Goal: Task Accomplishment & Management: Complete application form

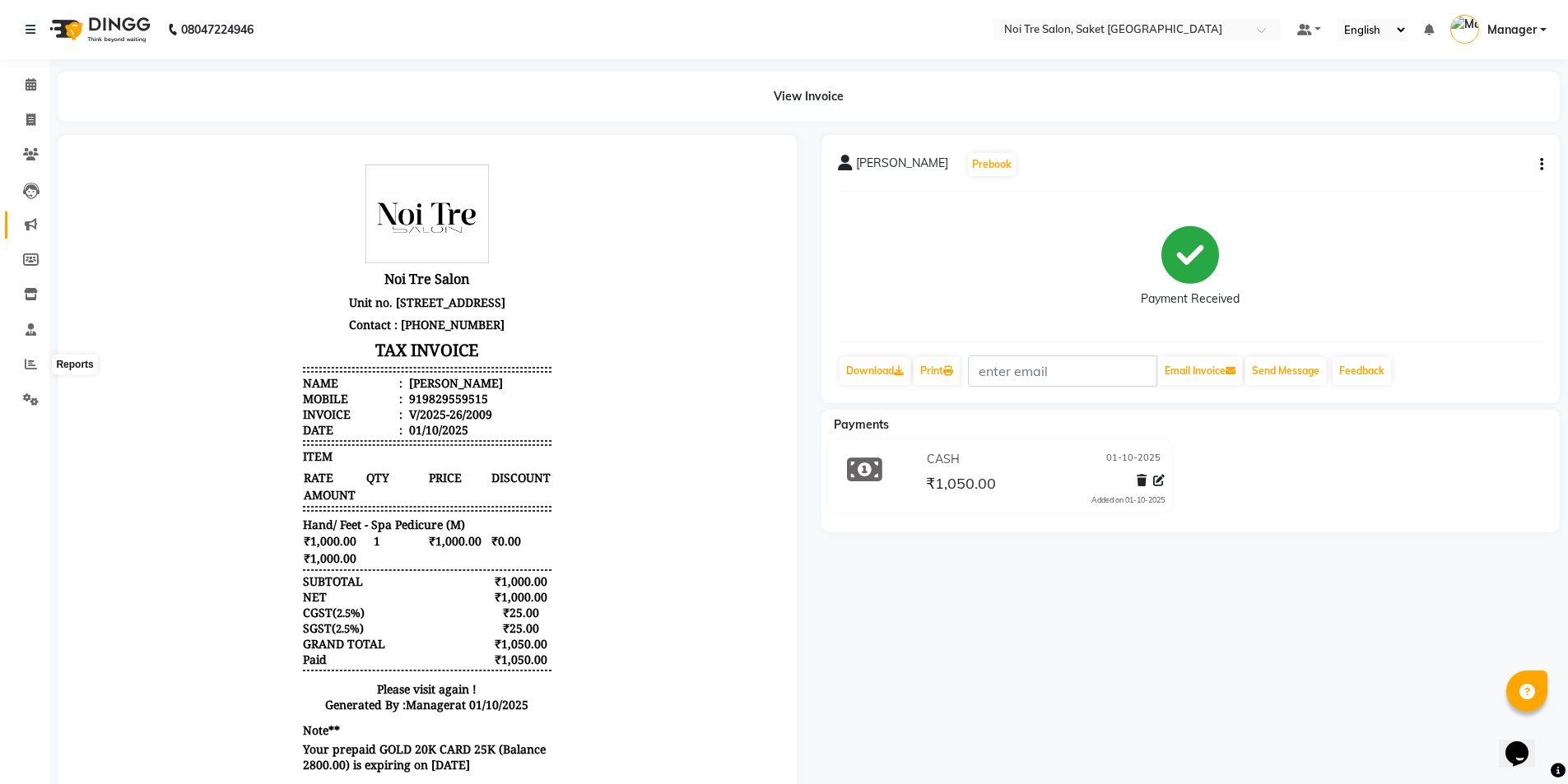
scroll to position [13, 0]
click at [32, 124] on icon at bounding box center [31, 119] width 9 height 12
select select "4899"
select select "service"
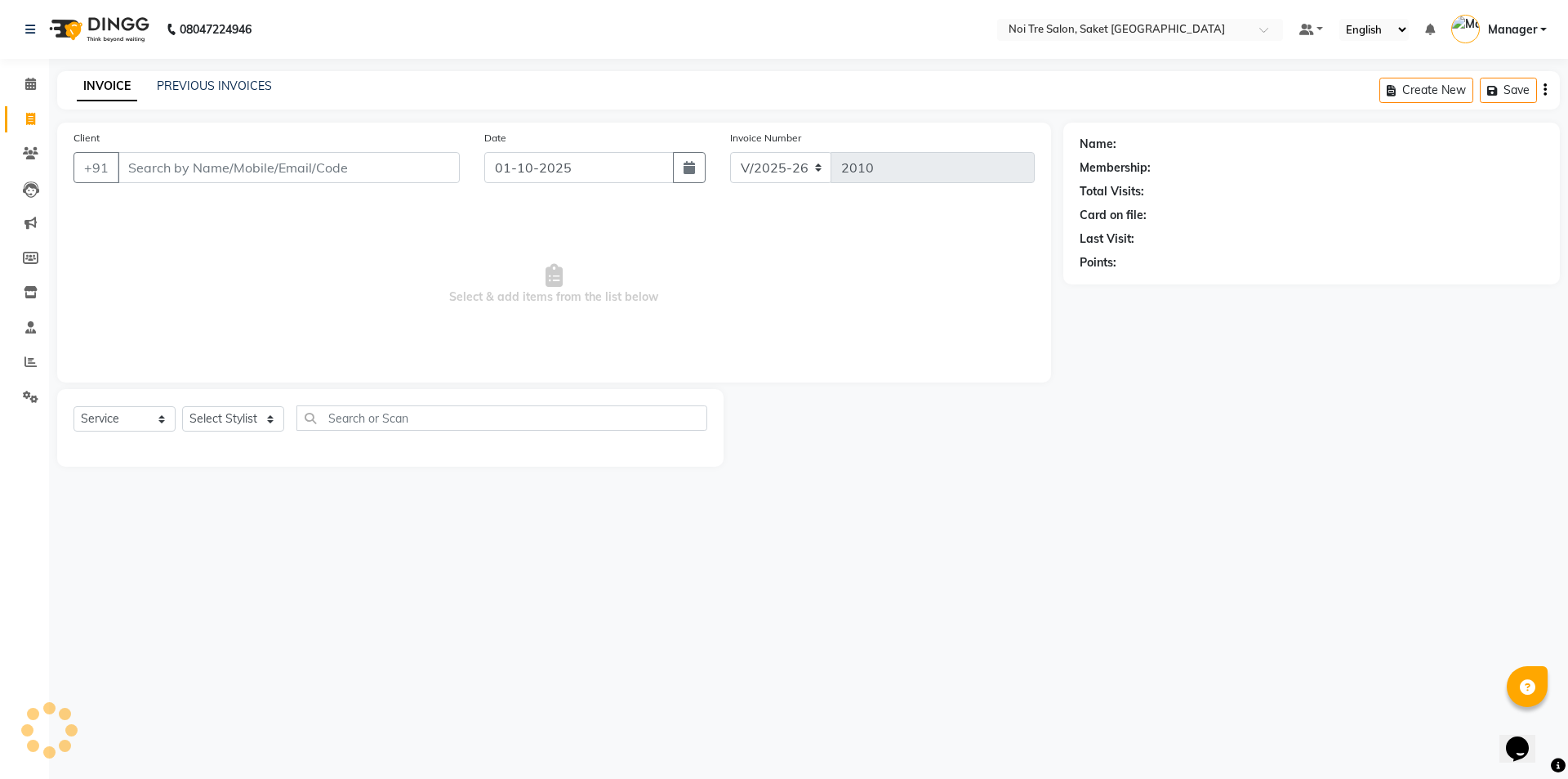
click at [208, 69] on div "08047224946 Select Location × Noi Tre Salon, Saket [GEOGRAPHIC_DATA] Default Pa…" at bounding box center [784, 390] width 1568 height 779
click at [214, 89] on link "PREVIOUS INVOICES" at bounding box center [214, 86] width 115 height 15
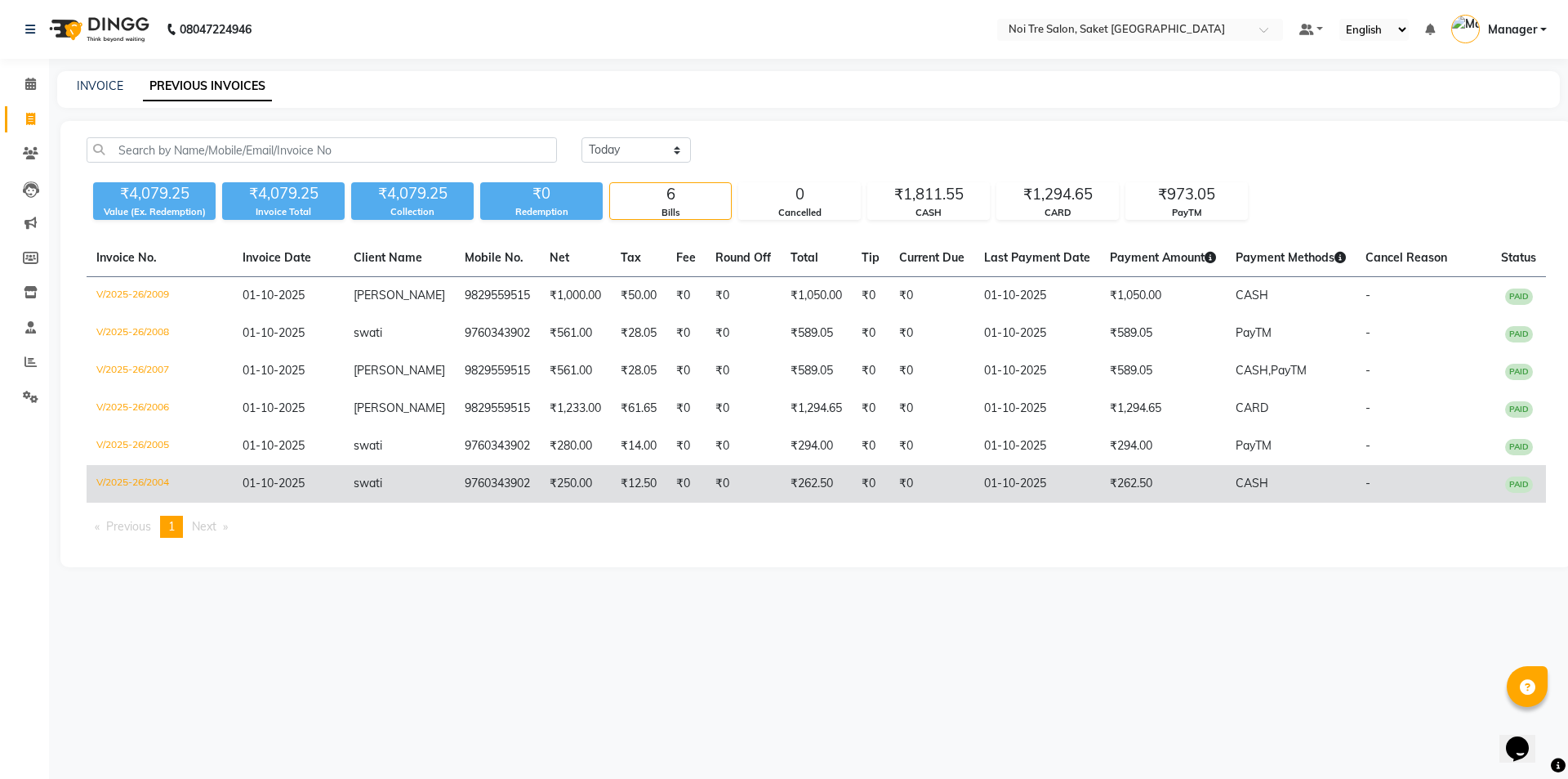
drag, startPoint x: 123, startPoint y: 251, endPoint x: 565, endPoint y: 480, distance: 497.8
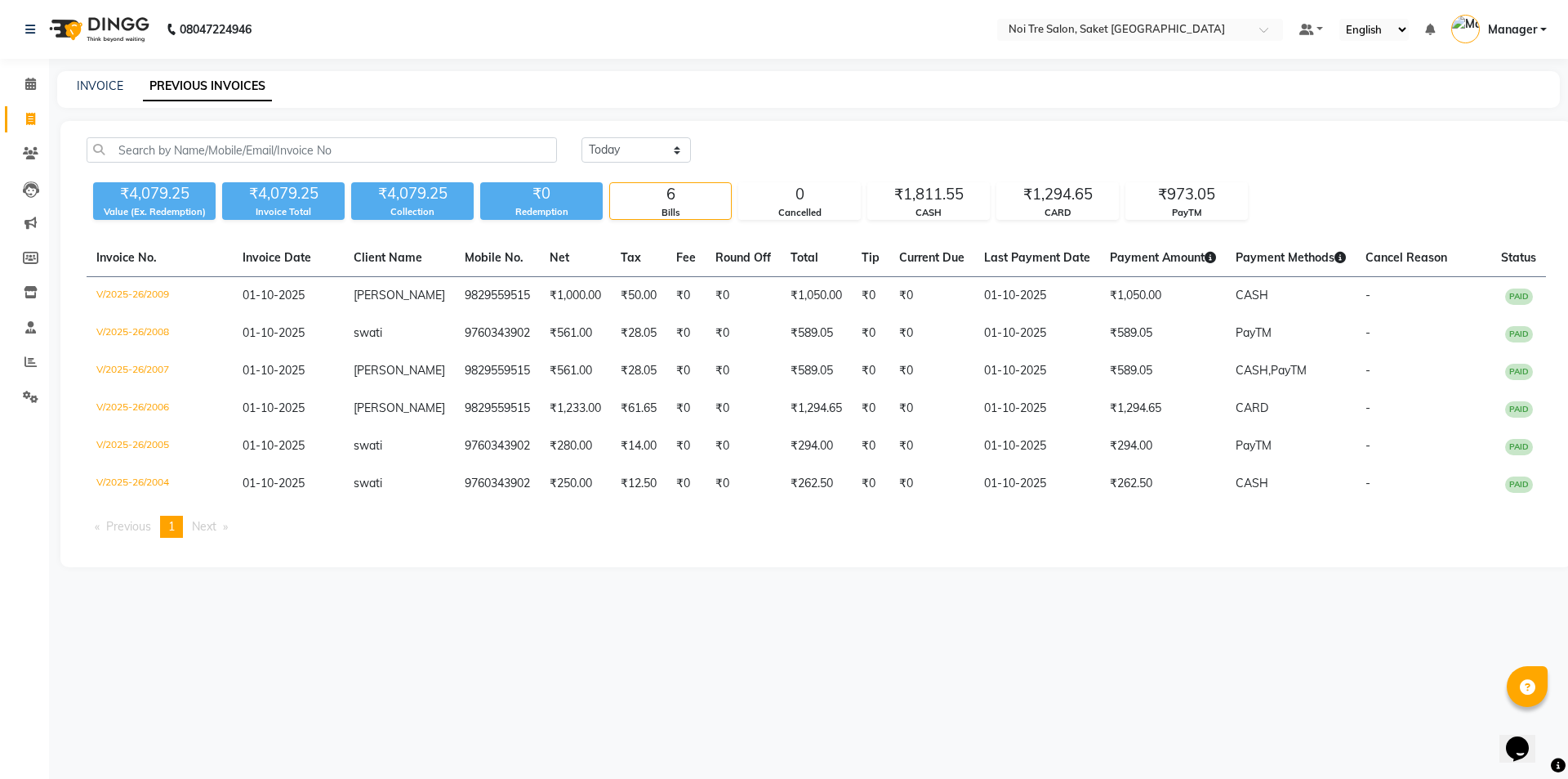
drag, startPoint x: 565, startPoint y: 480, endPoint x: 492, endPoint y: 595, distance: 136.2
click at [492, 595] on div "08047224946 Select Location × Noi Tre Salon, Saket [GEOGRAPHIC_DATA] Default Pa…" at bounding box center [784, 390] width 1568 height 779
click at [82, 82] on link "INVOICE" at bounding box center [99, 86] width 46 height 15
select select "4899"
select select "service"
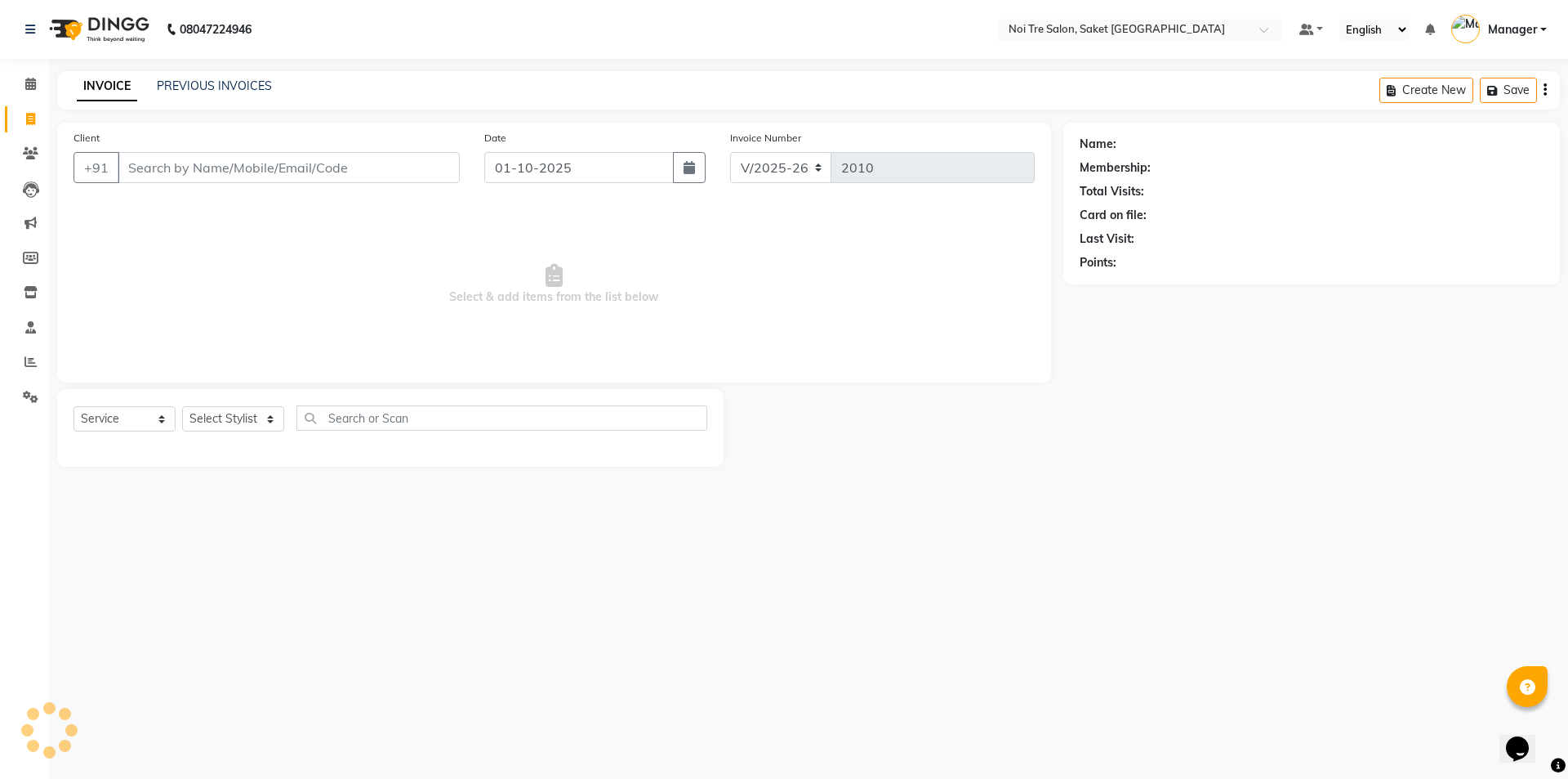
click at [165, 171] on input "Client" at bounding box center [288, 168] width 342 height 31
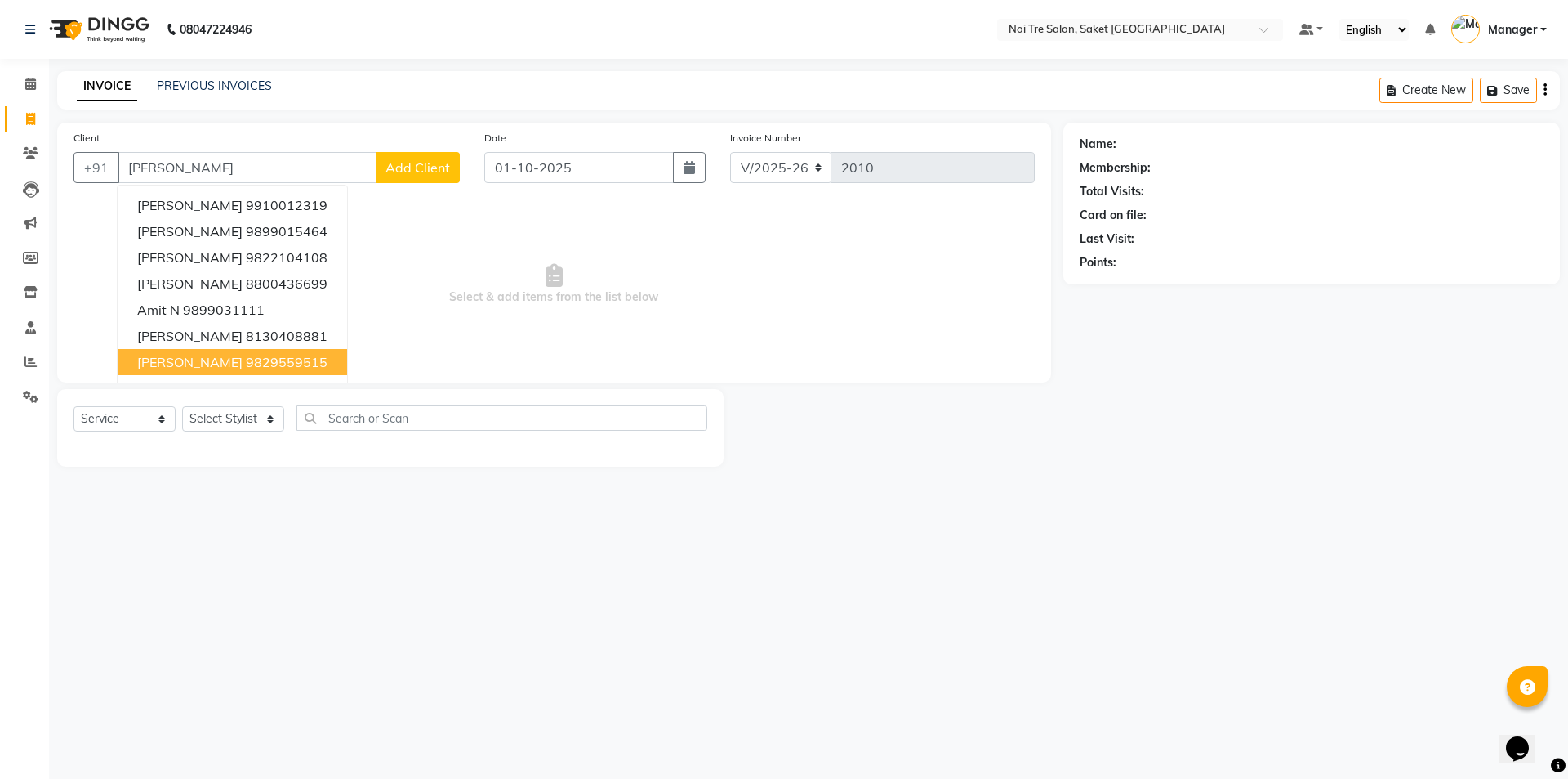
drag, startPoint x: 198, startPoint y: 366, endPoint x: 234, endPoint y: 396, distance: 46.9
click at [246, 365] on ngb-highlight "9829559515" at bounding box center [287, 362] width 82 height 16
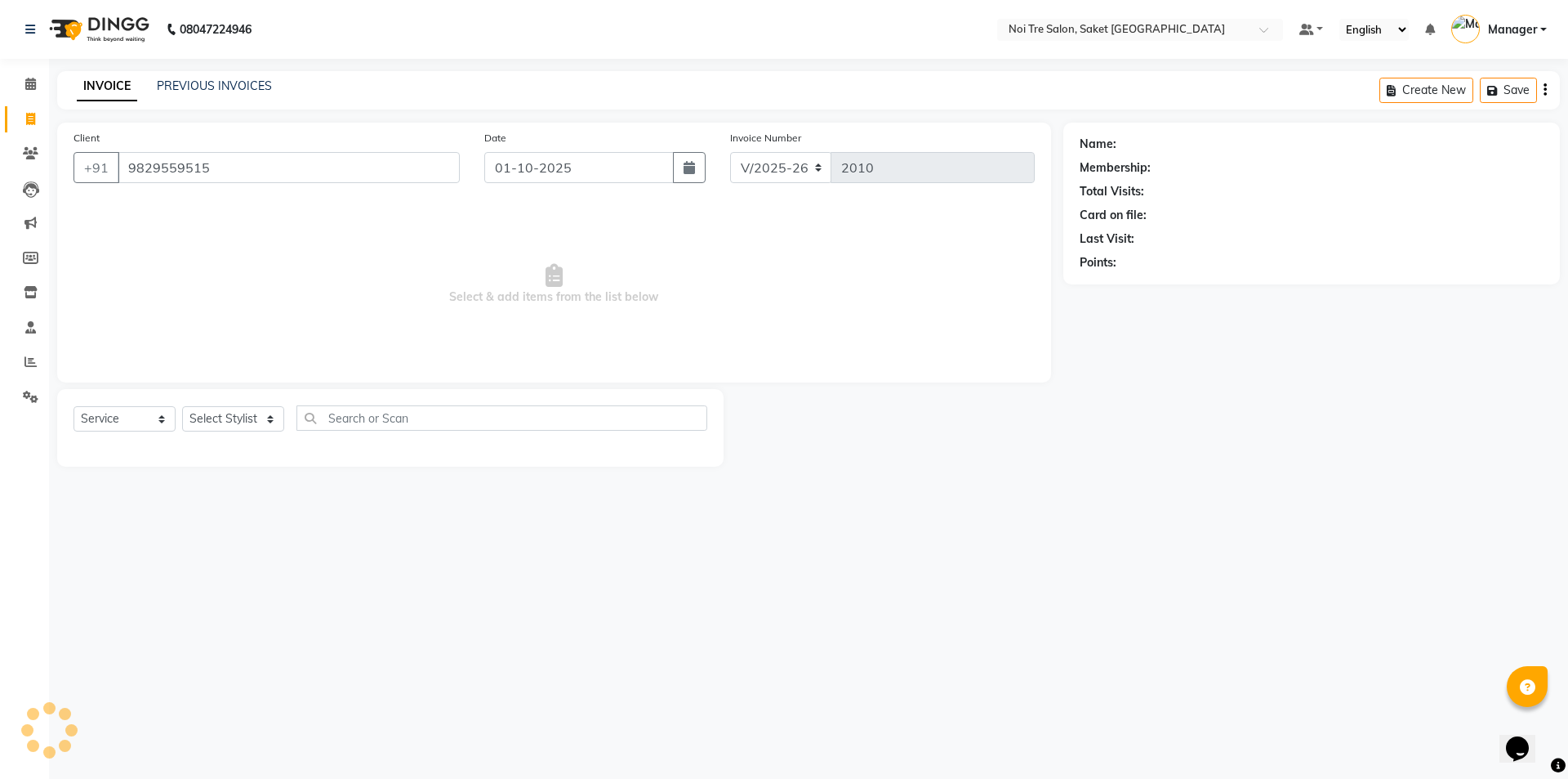
type input "9829559515"
select select "1: Object"
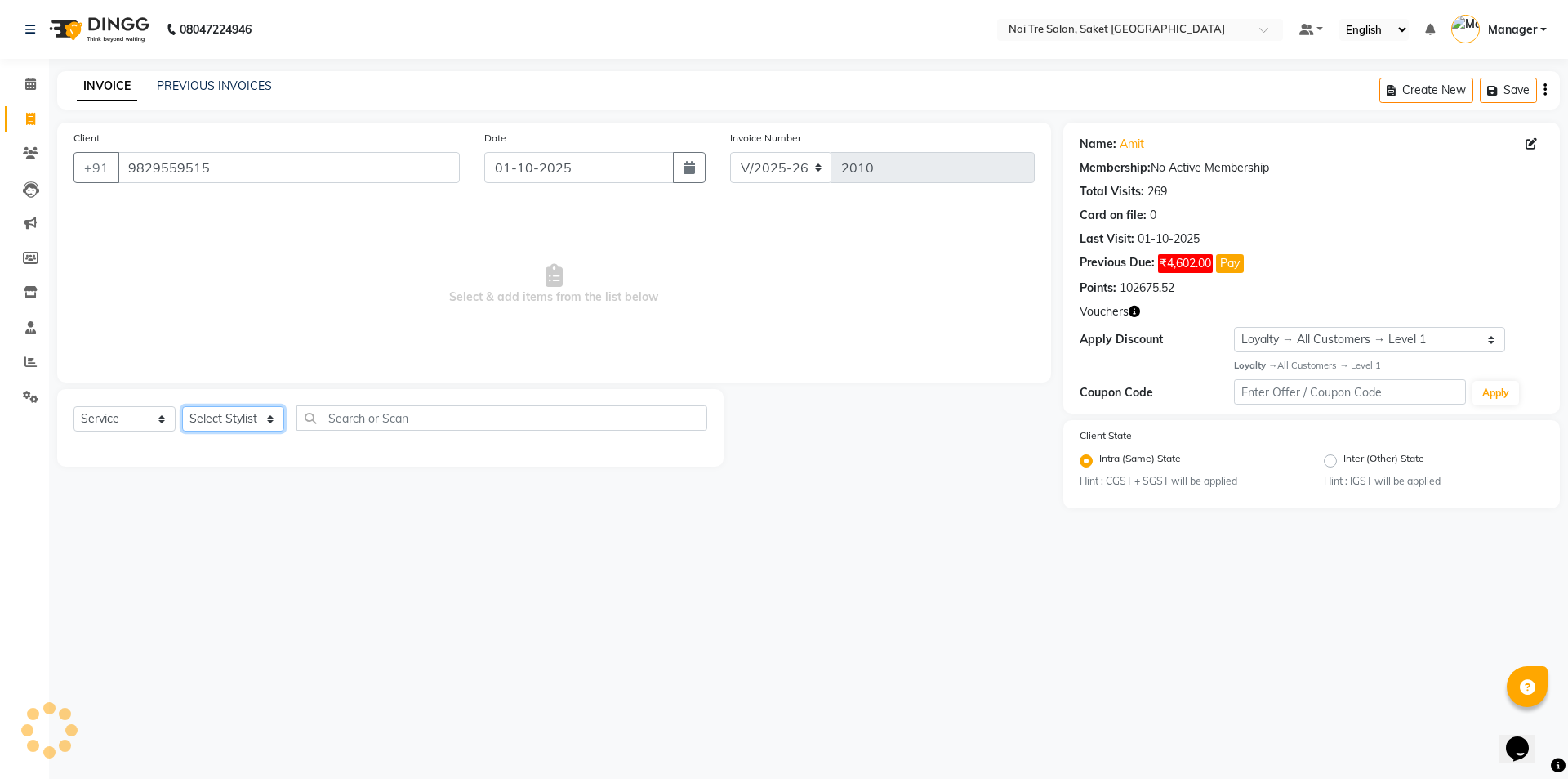
click at [239, 421] on select "Select Stylist AMIT [PERSON_NAME] [PERSON_NAME] Manager [PERSON_NAME] KM [PERSO…" at bounding box center [233, 419] width 102 height 26
select select "53800"
click at [182, 406] on select "Select Stylist AMIT [PERSON_NAME] [PERSON_NAME] Manager [PERSON_NAME] KM [PERSO…" at bounding box center [233, 419] width 102 height 26
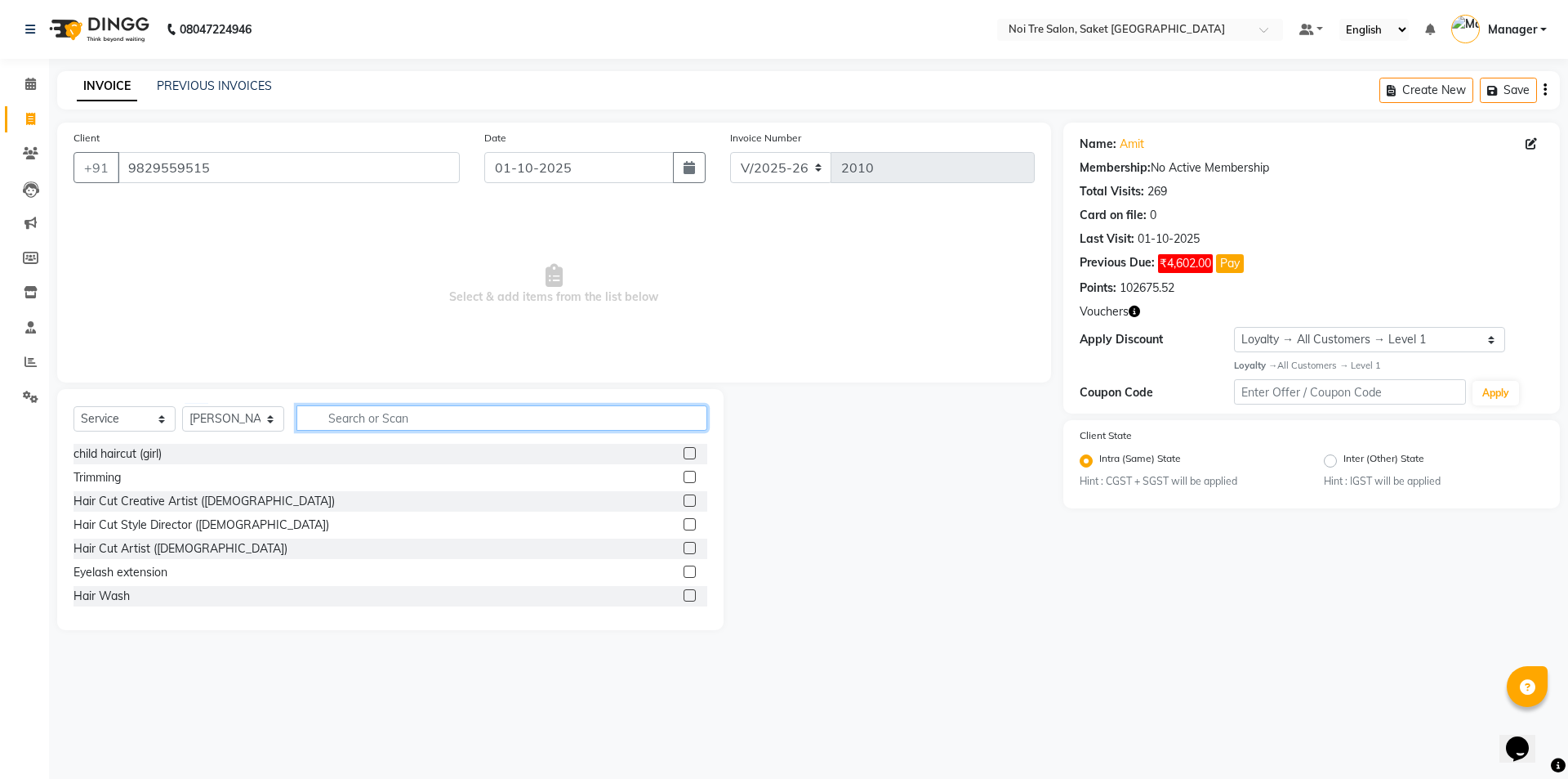
click at [325, 421] on input "text" at bounding box center [501, 418] width 411 height 26
type input "H"
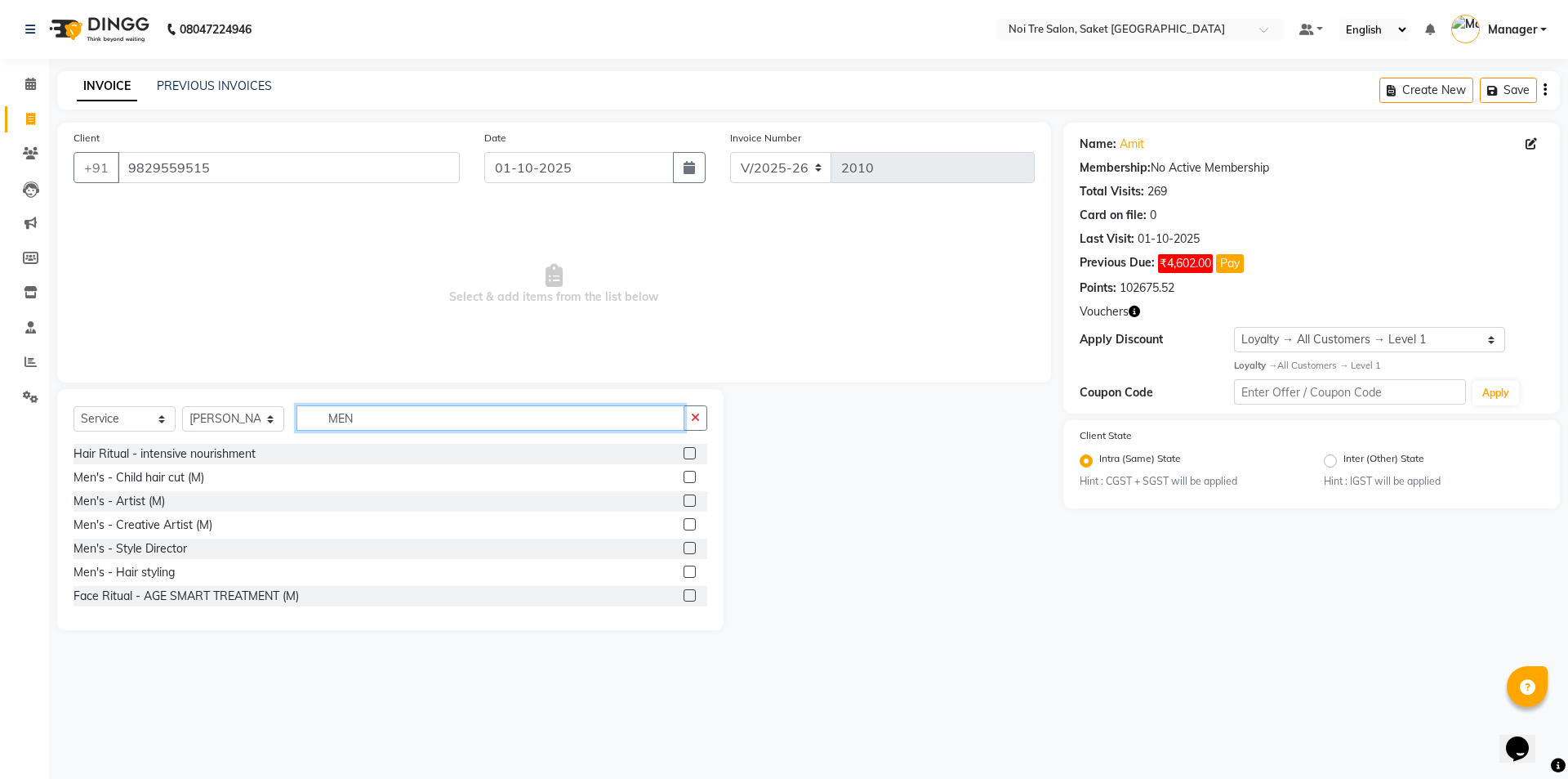
type input "MEN"
click at [192, 545] on div "Men's - Style Director" at bounding box center [390, 548] width 634 height 20
click at [253, 546] on div "Men's - Style Director" at bounding box center [390, 548] width 634 height 20
click at [684, 549] on label at bounding box center [689, 547] width 12 height 12
click at [684, 549] on input "checkbox" at bounding box center [689, 549] width 11 height 11
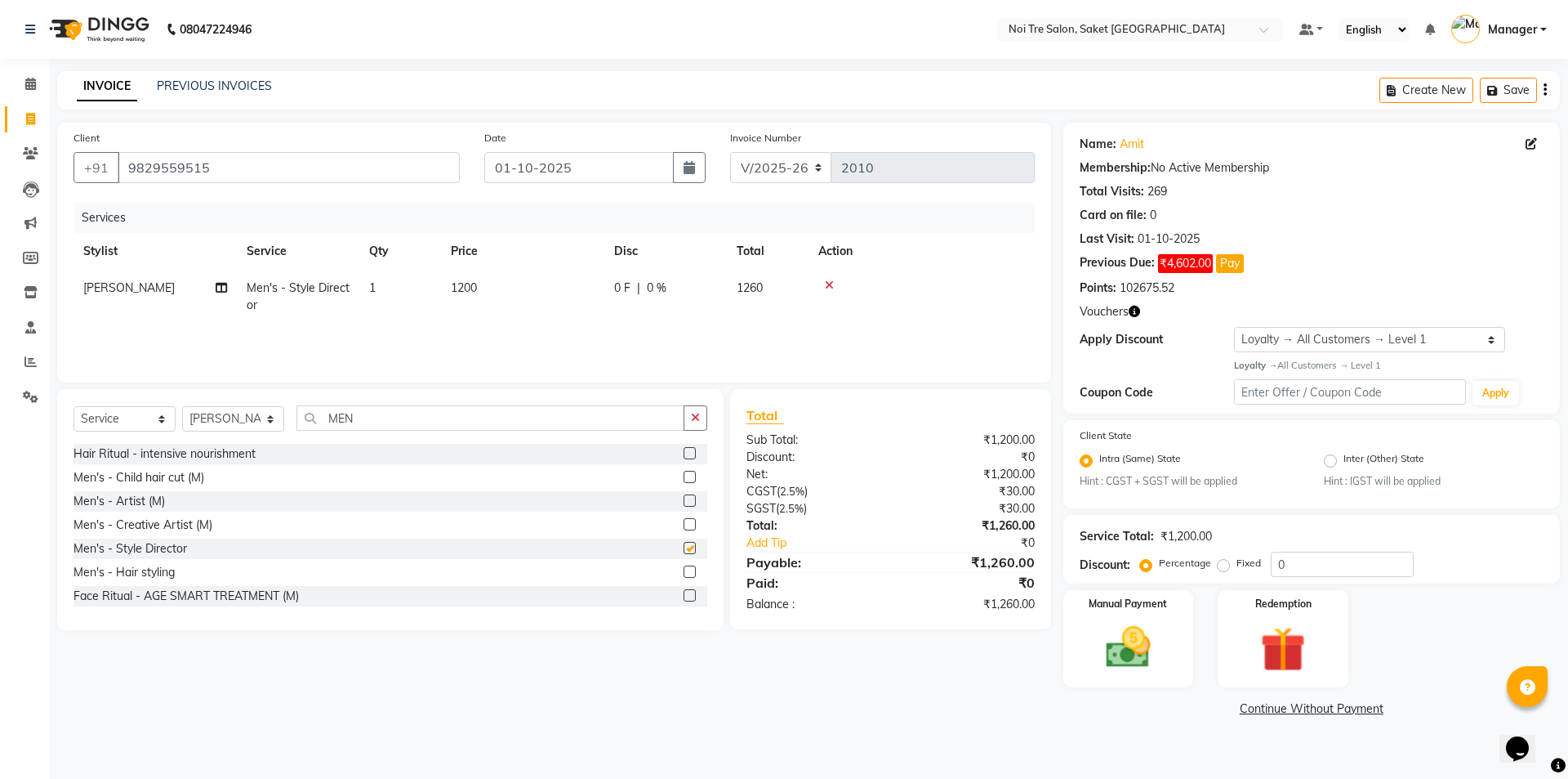
checkbox input "false"
click at [373, 412] on input "MEN" at bounding box center [490, 418] width 388 height 26
type input "M"
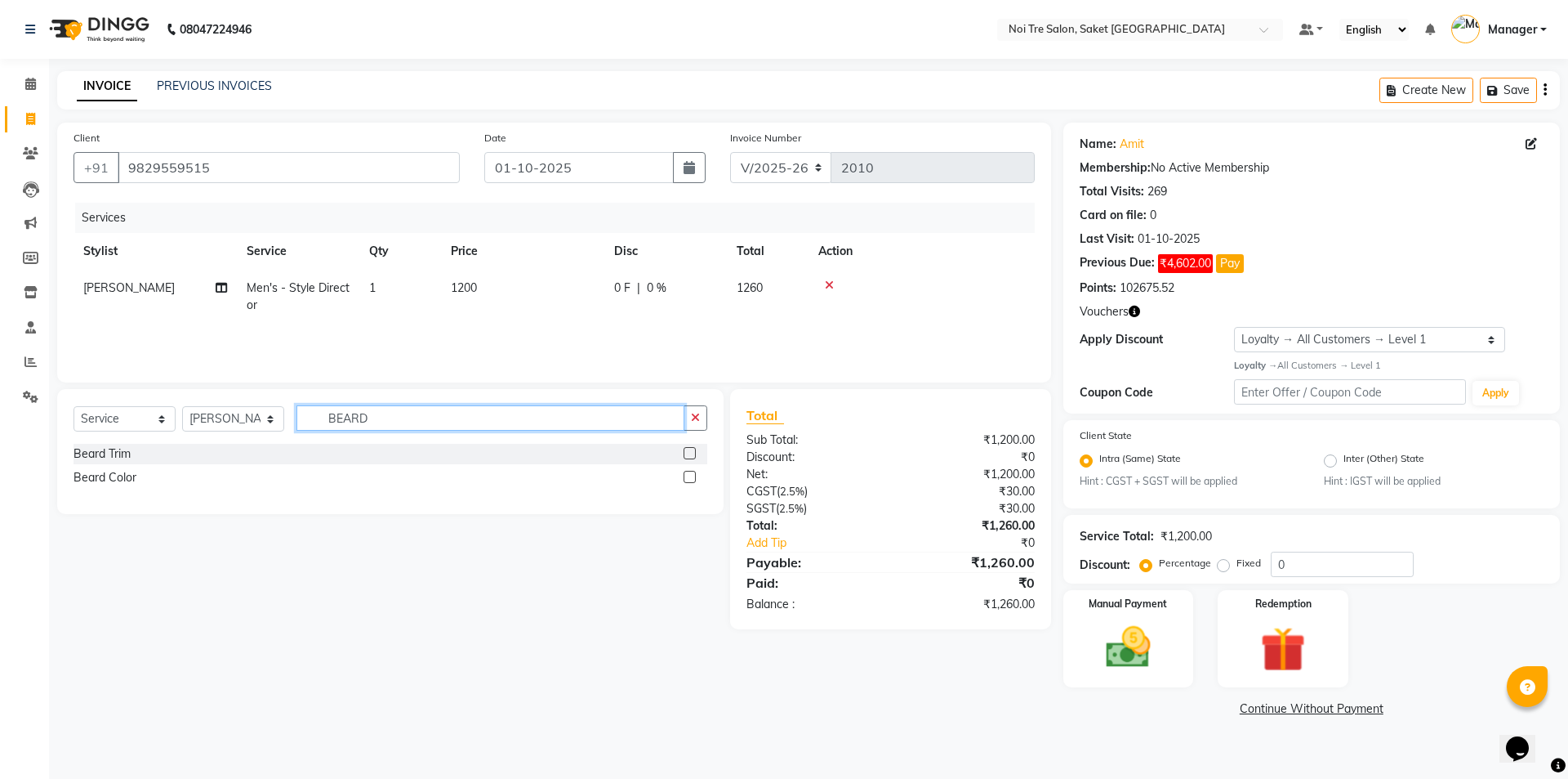
type input "BEARD"
click at [687, 455] on label at bounding box center [689, 452] width 12 height 12
click at [687, 455] on input "checkbox" at bounding box center [689, 454] width 11 height 11
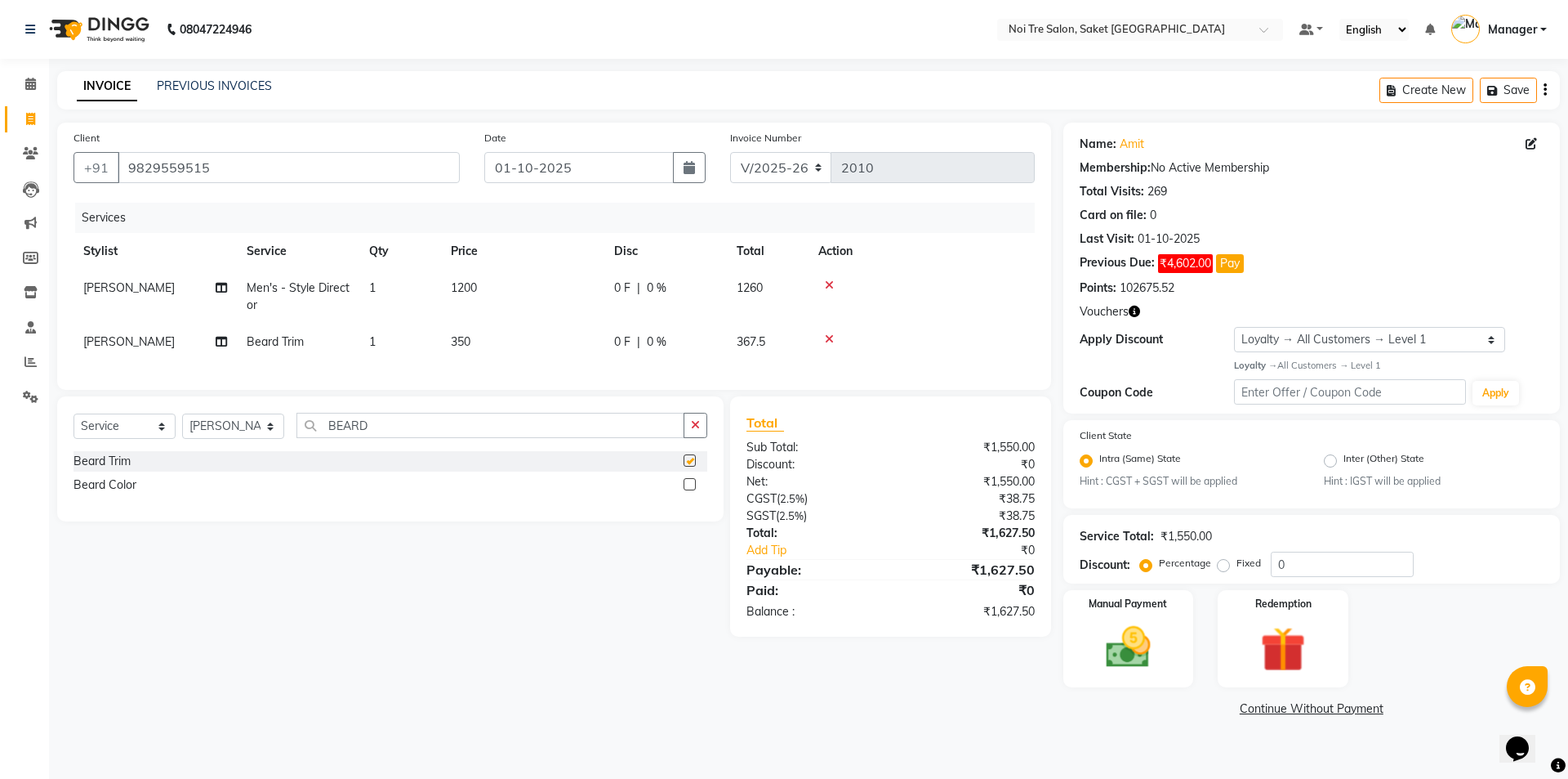
checkbox input "false"
click at [490, 282] on td "1200" at bounding box center [522, 296] width 163 height 54
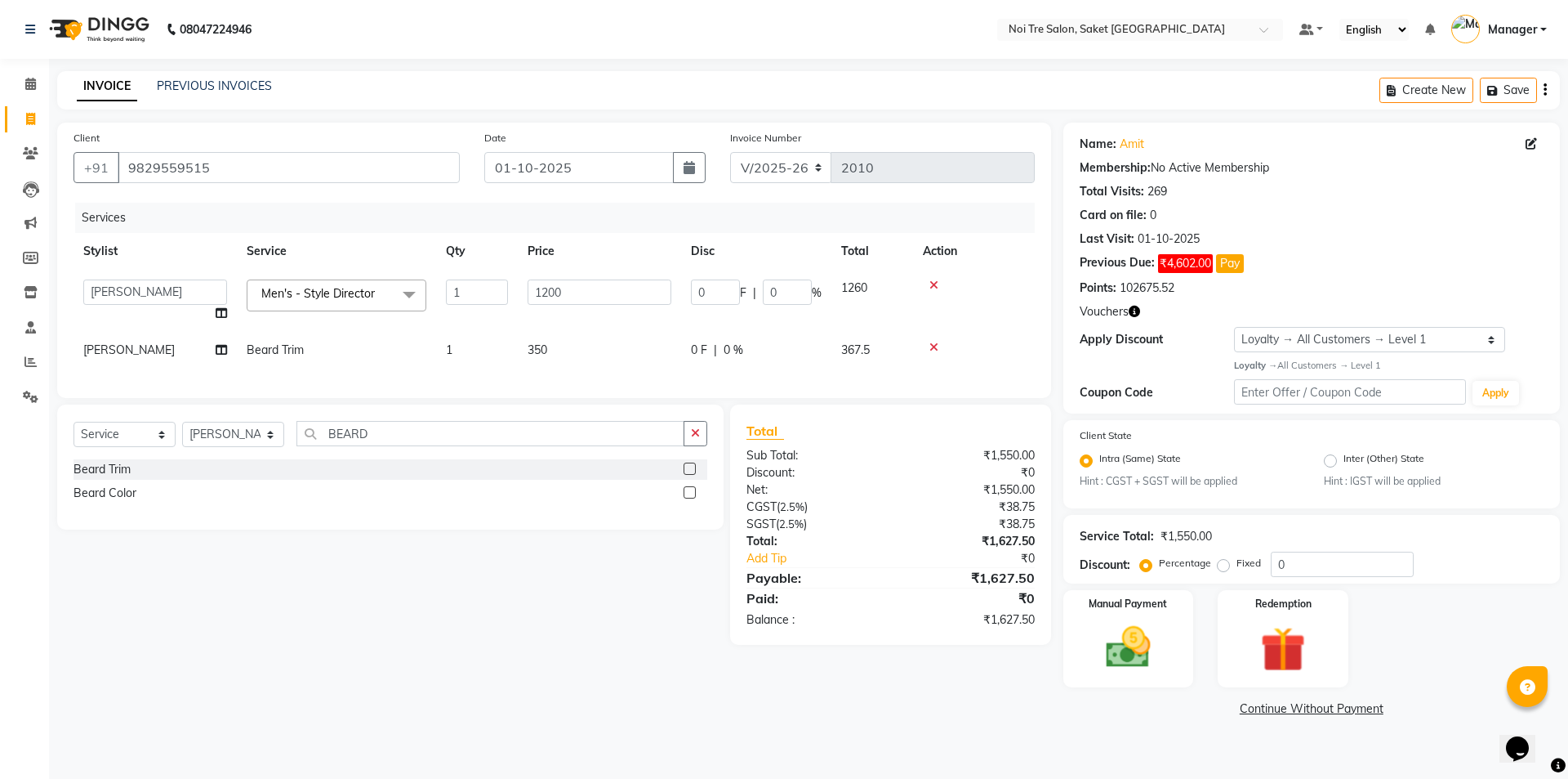
click at [557, 348] on td "350" at bounding box center [599, 350] width 163 height 36
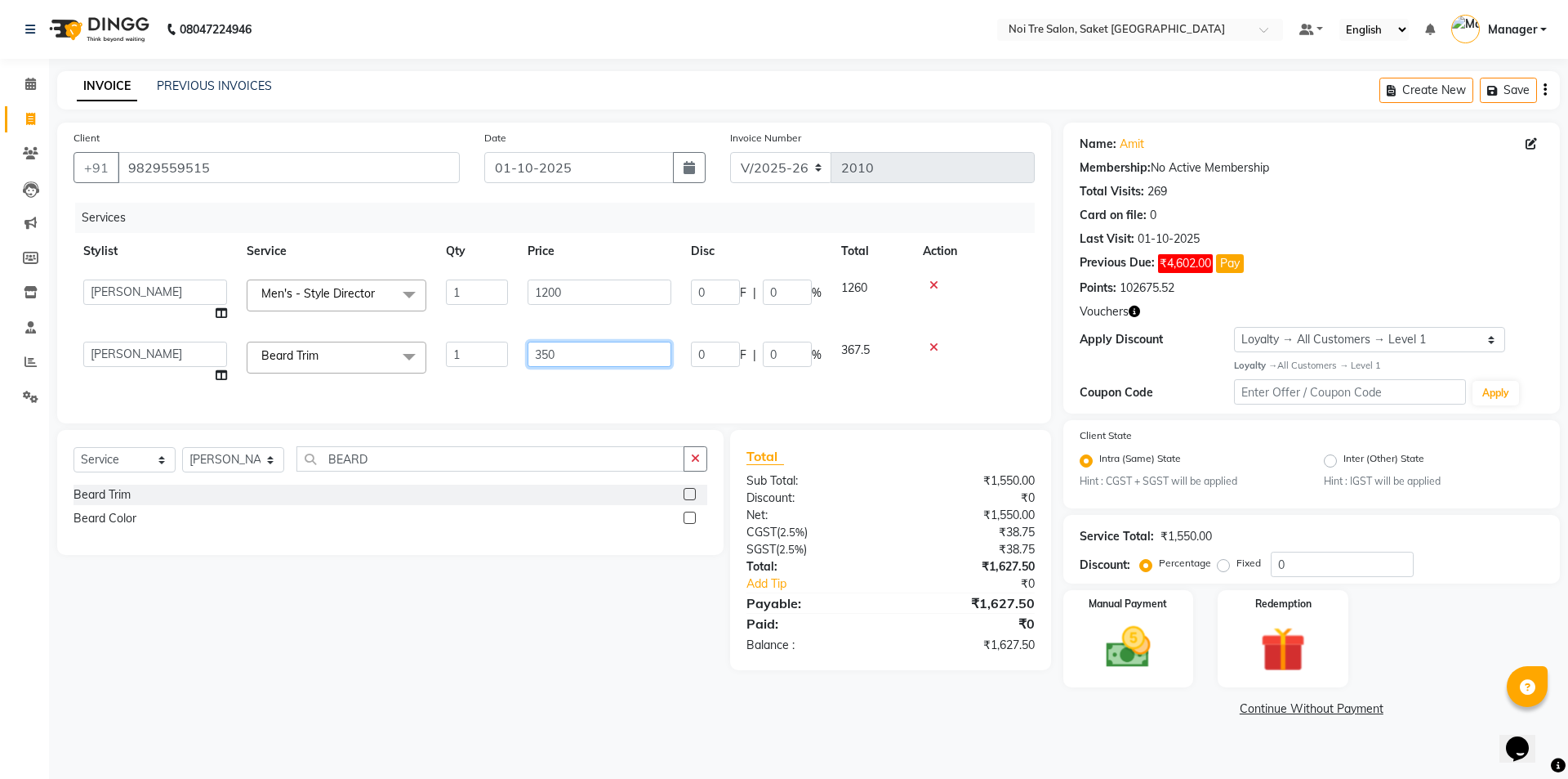
click at [562, 349] on input "350" at bounding box center [600, 354] width 144 height 26
type input "3"
type input "300"
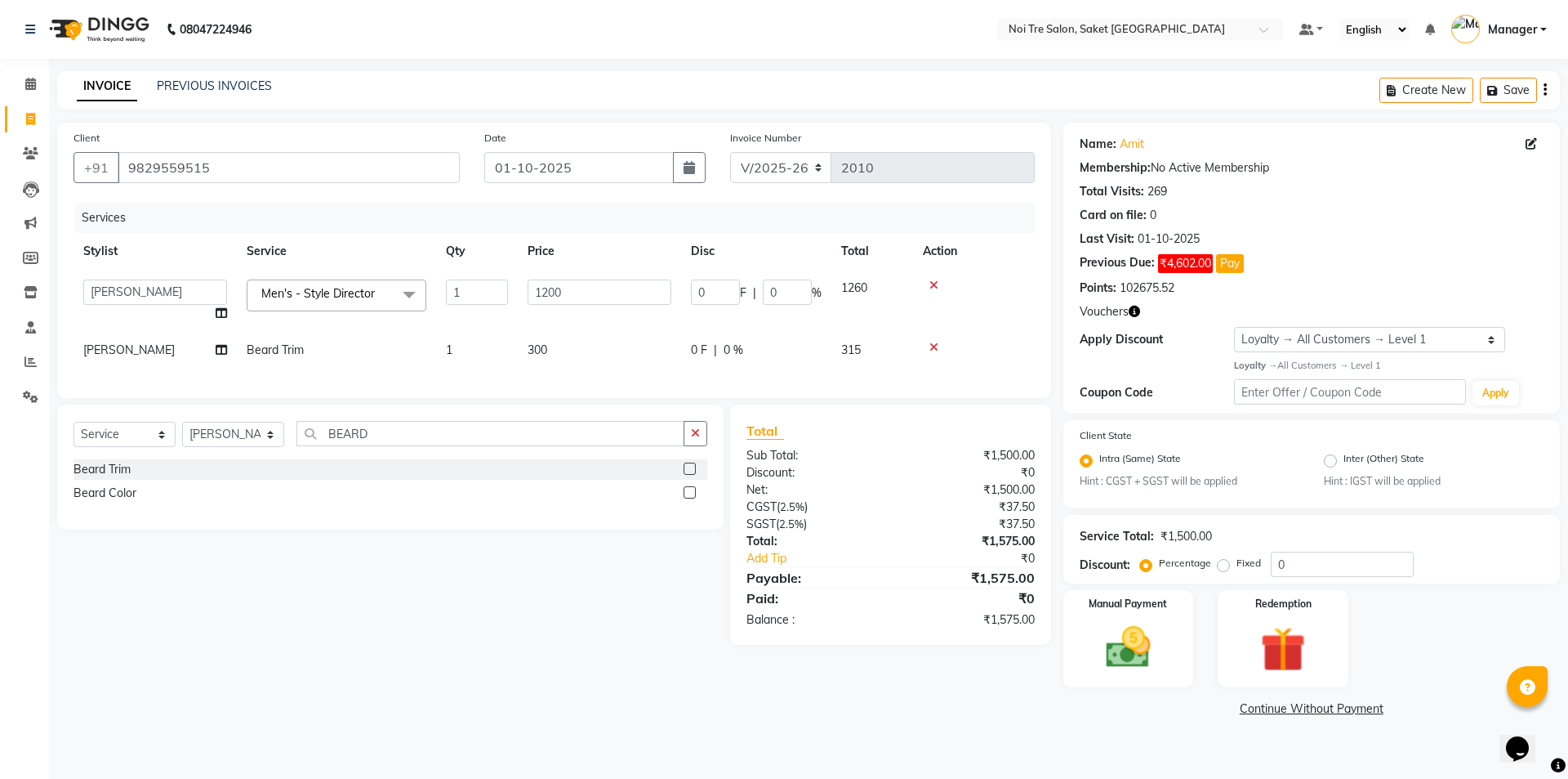
click at [566, 372] on div "Services Stylist Service Qty Price Disc Total Action AMIT [PERSON_NAME] [PERSON…" at bounding box center [554, 292] width 961 height 179
click at [553, 348] on td "300" at bounding box center [599, 350] width 163 height 36
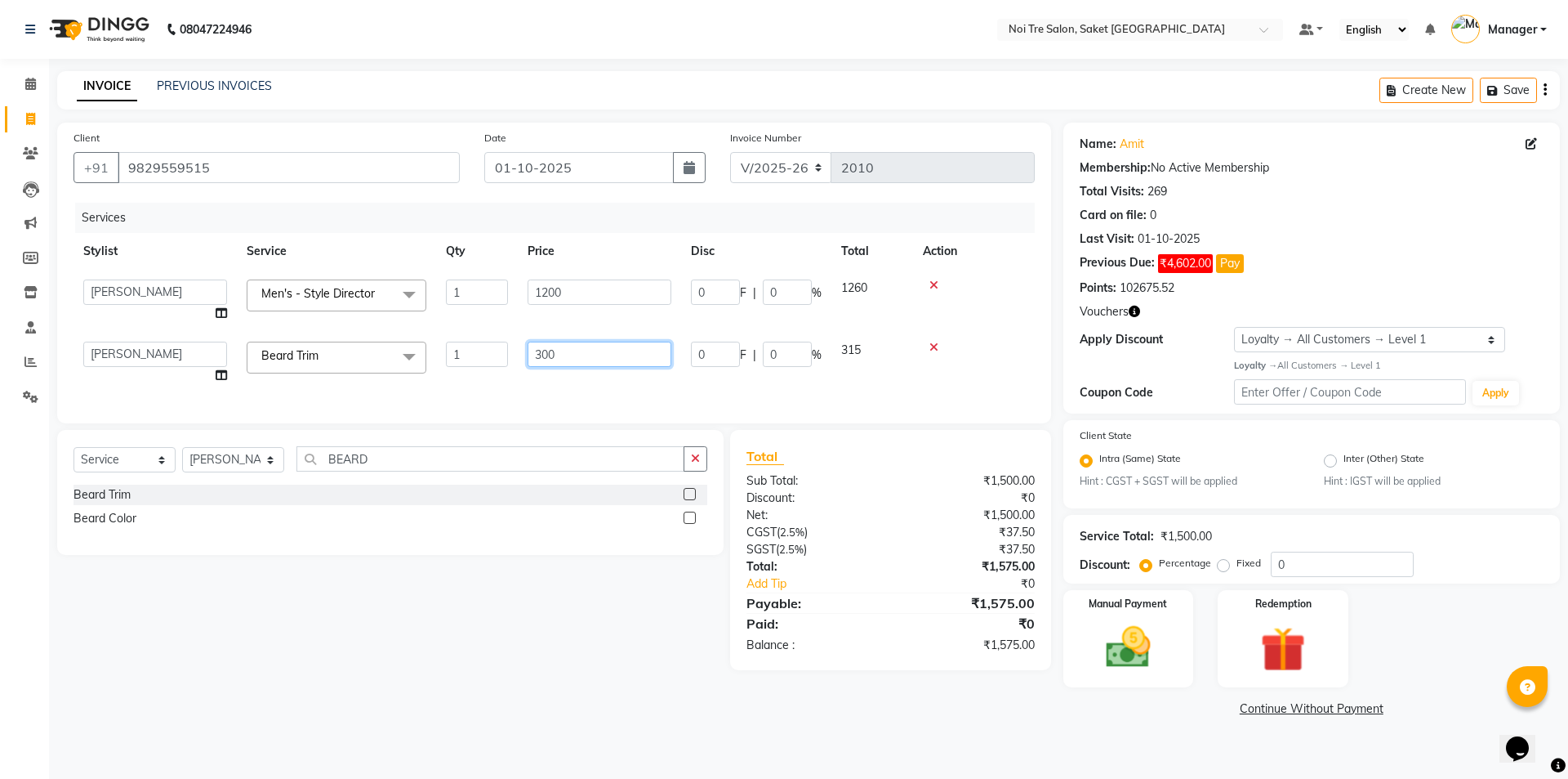
click at [573, 352] on input "300" at bounding box center [600, 354] width 144 height 26
type input "3"
type input "280"
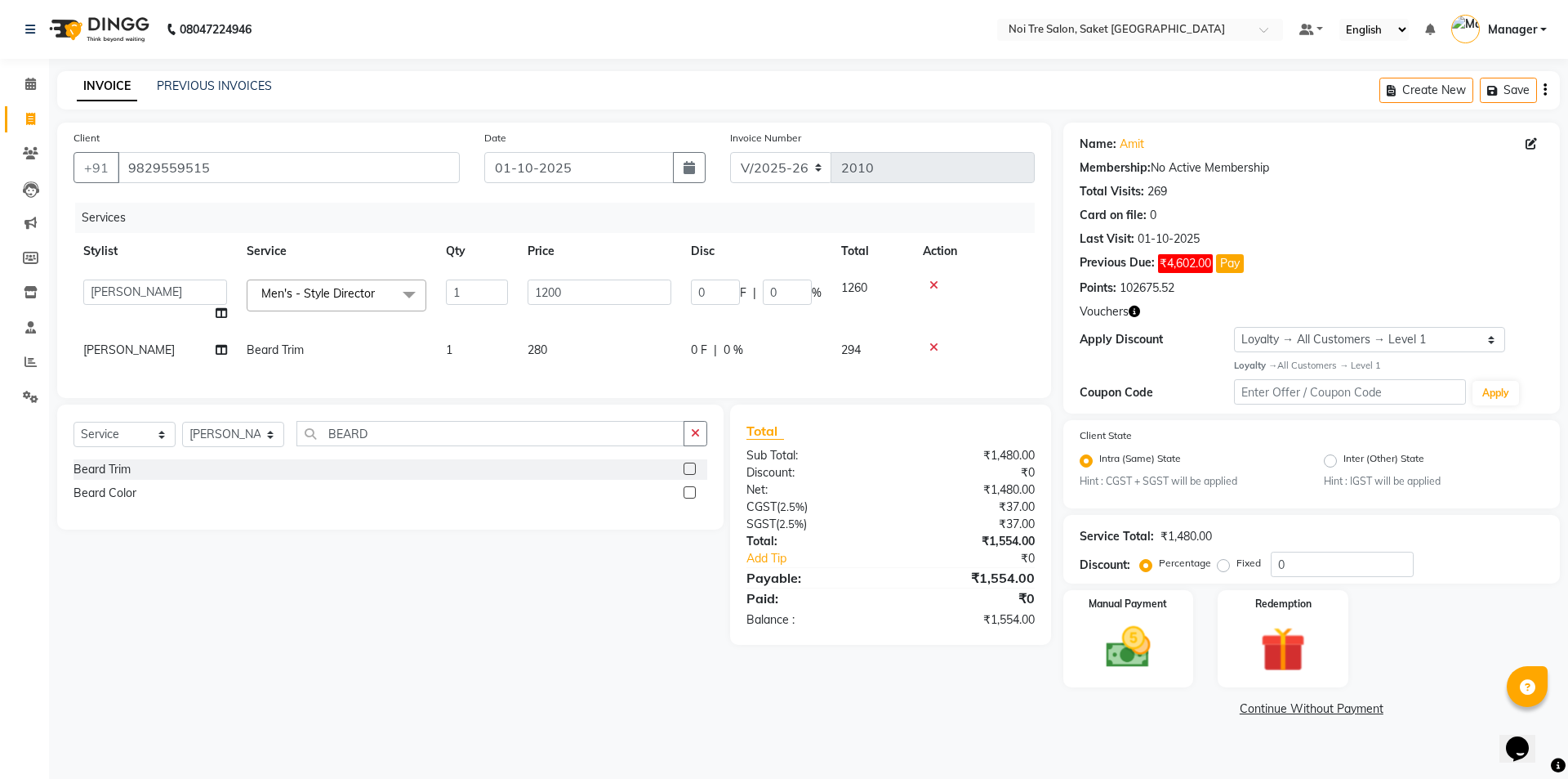
click at [572, 381] on div "Services Stylist Service Qty Price Disc Total Action AMIT [PERSON_NAME] [PERSON…" at bounding box center [554, 292] width 961 height 179
click at [583, 350] on td "280" at bounding box center [599, 350] width 163 height 36
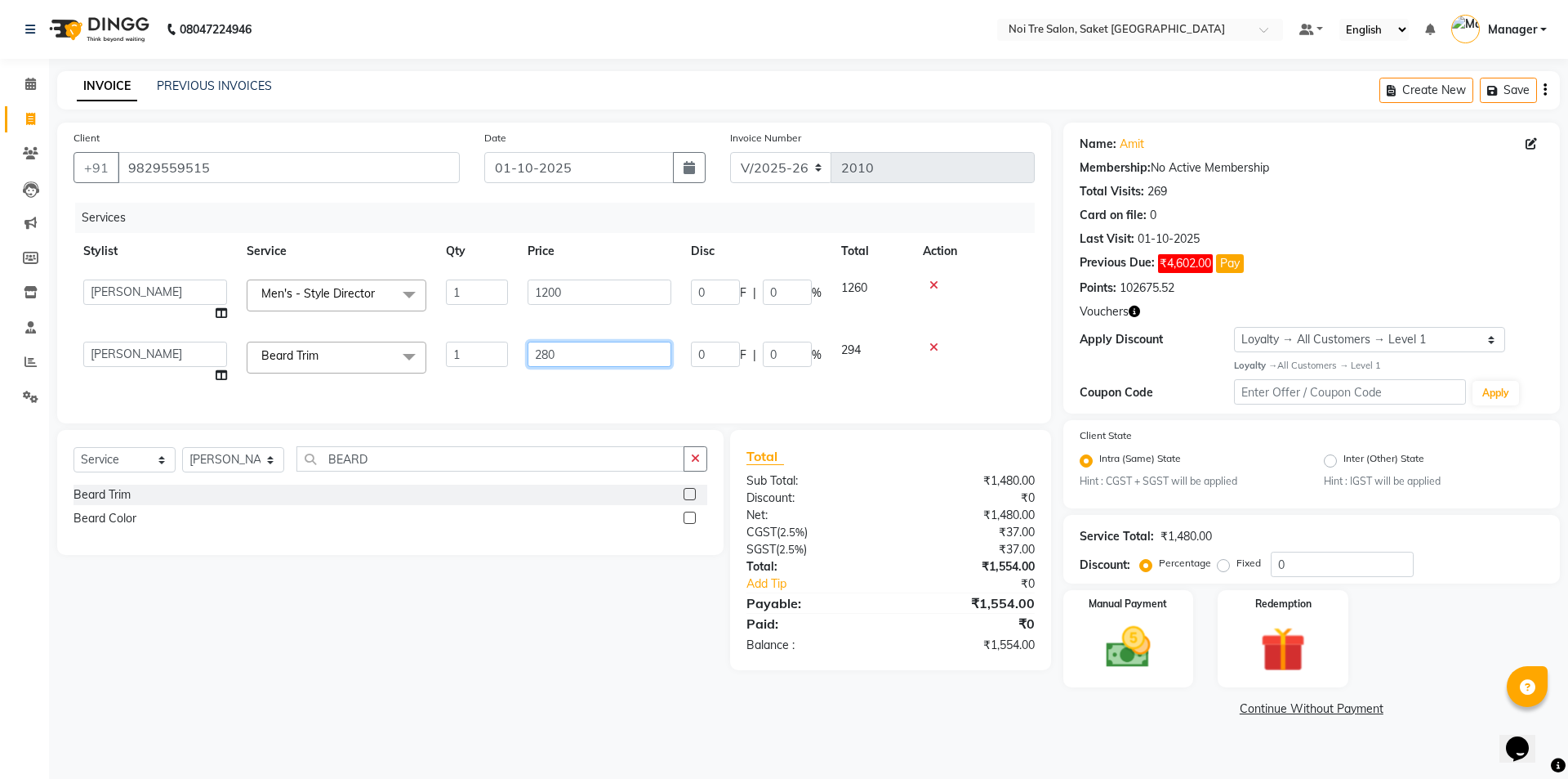
click at [641, 360] on input "280" at bounding box center [600, 354] width 144 height 26
type input "275"
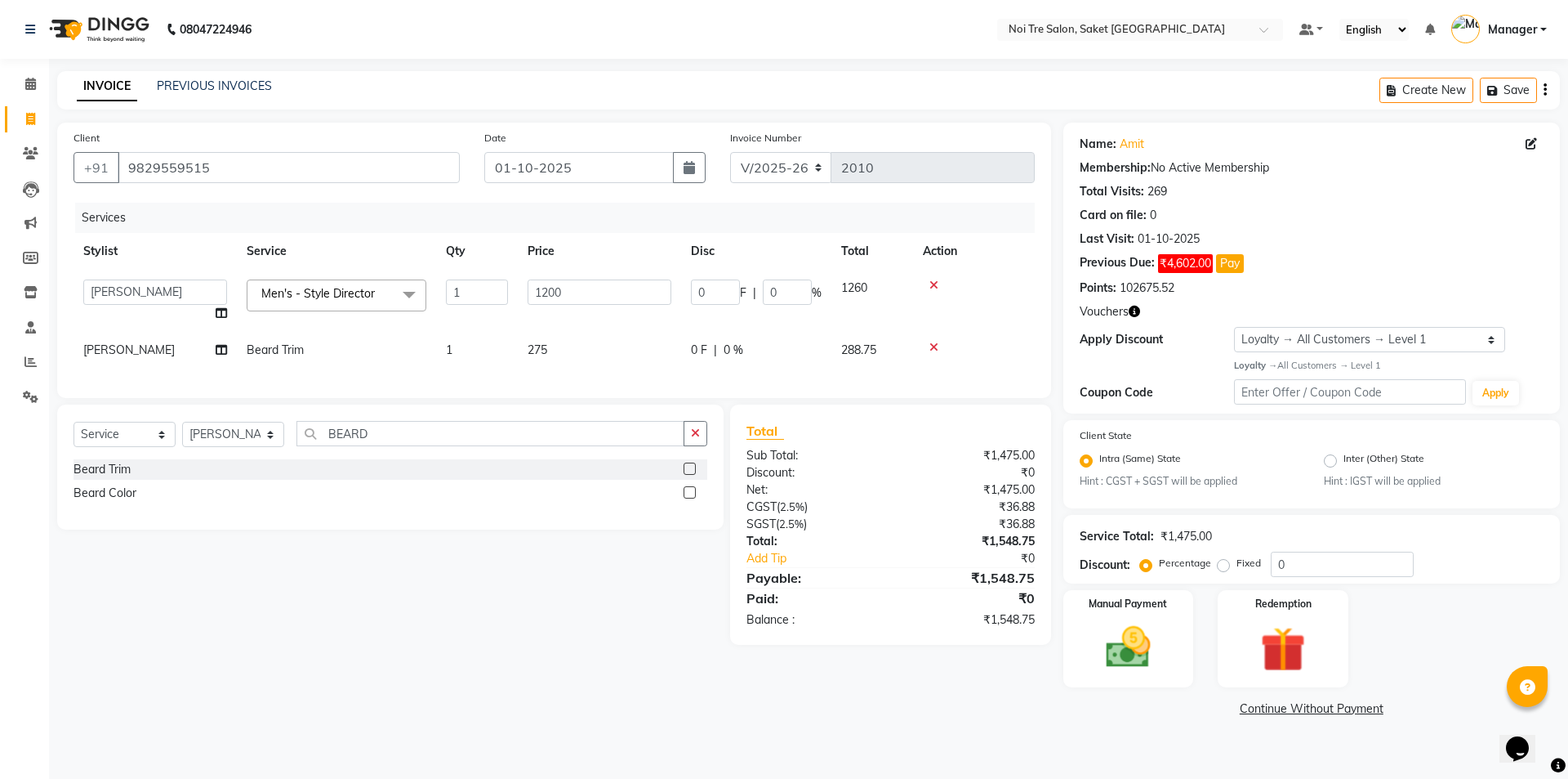
click at [674, 381] on div "Services Stylist Service Qty Price Disc Total Action AMIT [PERSON_NAME] [PERSON…" at bounding box center [554, 292] width 961 height 179
click at [592, 348] on td "275" at bounding box center [599, 350] width 163 height 36
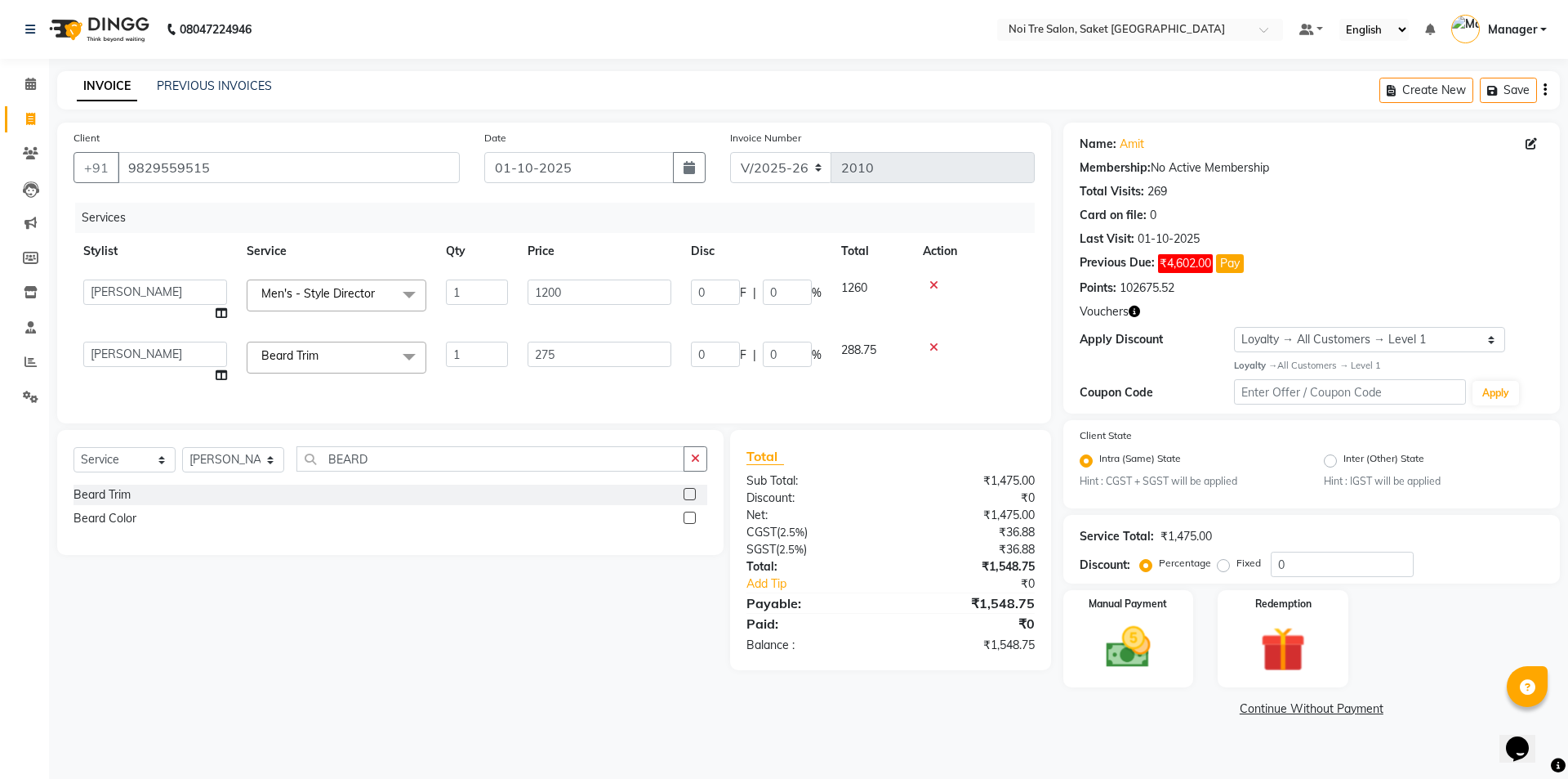
click at [592, 391] on td "275" at bounding box center [599, 363] width 163 height 62
click at [603, 354] on input "275" at bounding box center [600, 354] width 144 height 26
click at [704, 381] on div "Services Stylist Service Qty Price Disc Total Action AMIT [PERSON_NAME] [PERSON…" at bounding box center [554, 305] width 961 height 204
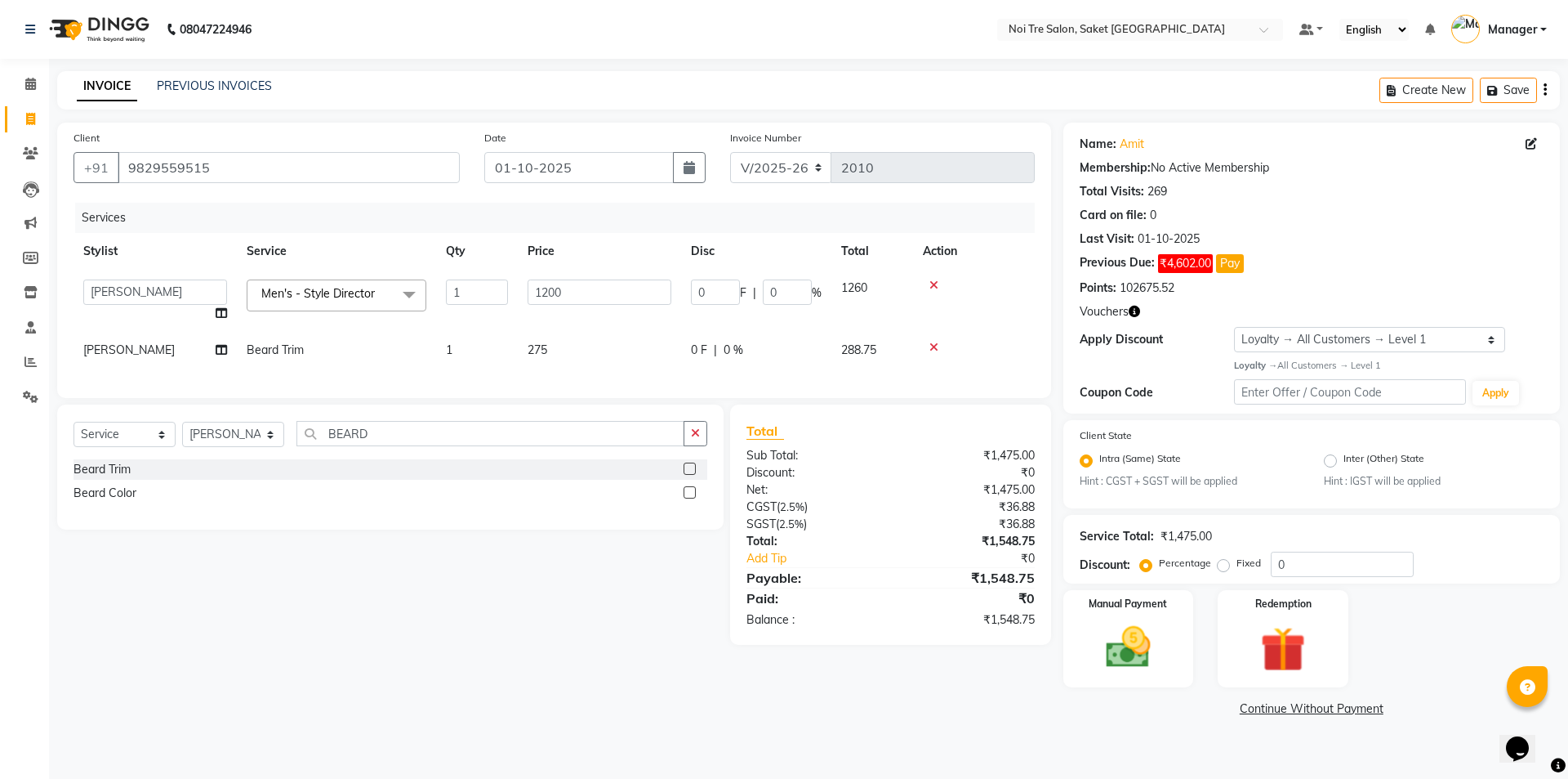
click at [587, 349] on td "275" at bounding box center [599, 350] width 163 height 36
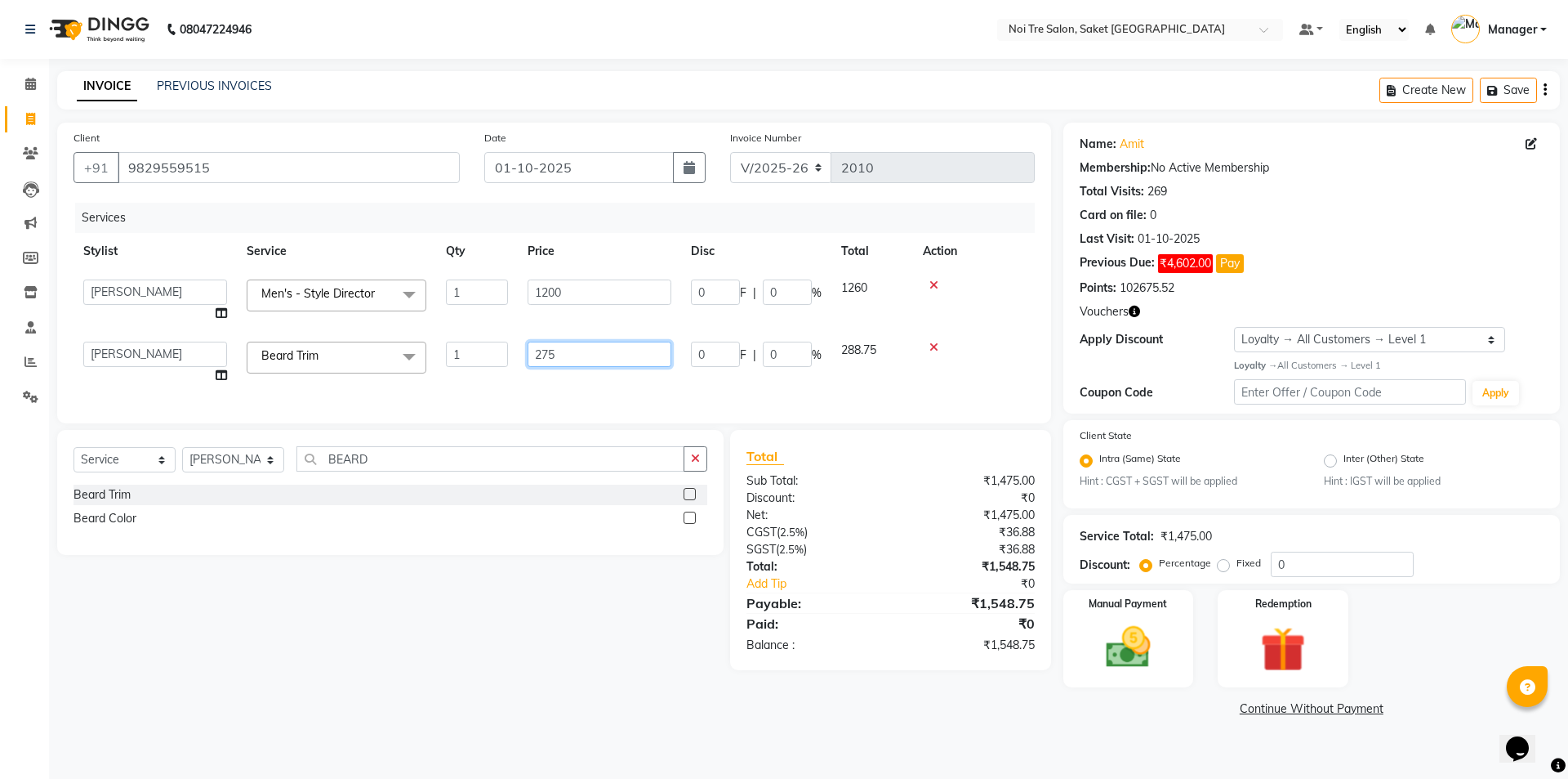
click at [615, 346] on input "275" at bounding box center [600, 354] width 144 height 26
type input "276"
click at [617, 375] on div "Services Stylist Service Qty Price Disc Total Action AMIT [PERSON_NAME] [PERSON…" at bounding box center [554, 305] width 961 height 204
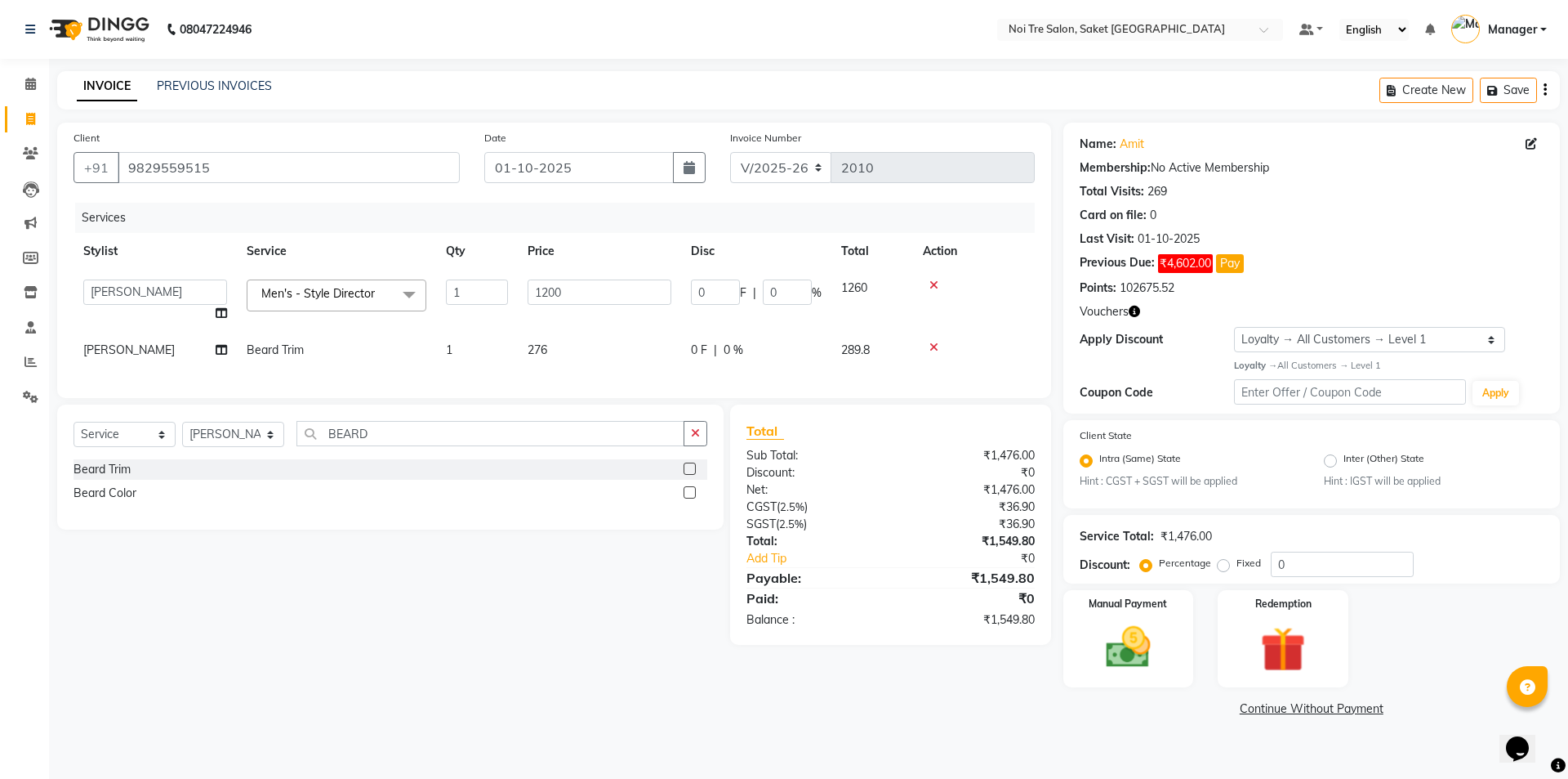
click at [590, 348] on td "276" at bounding box center [599, 350] width 163 height 36
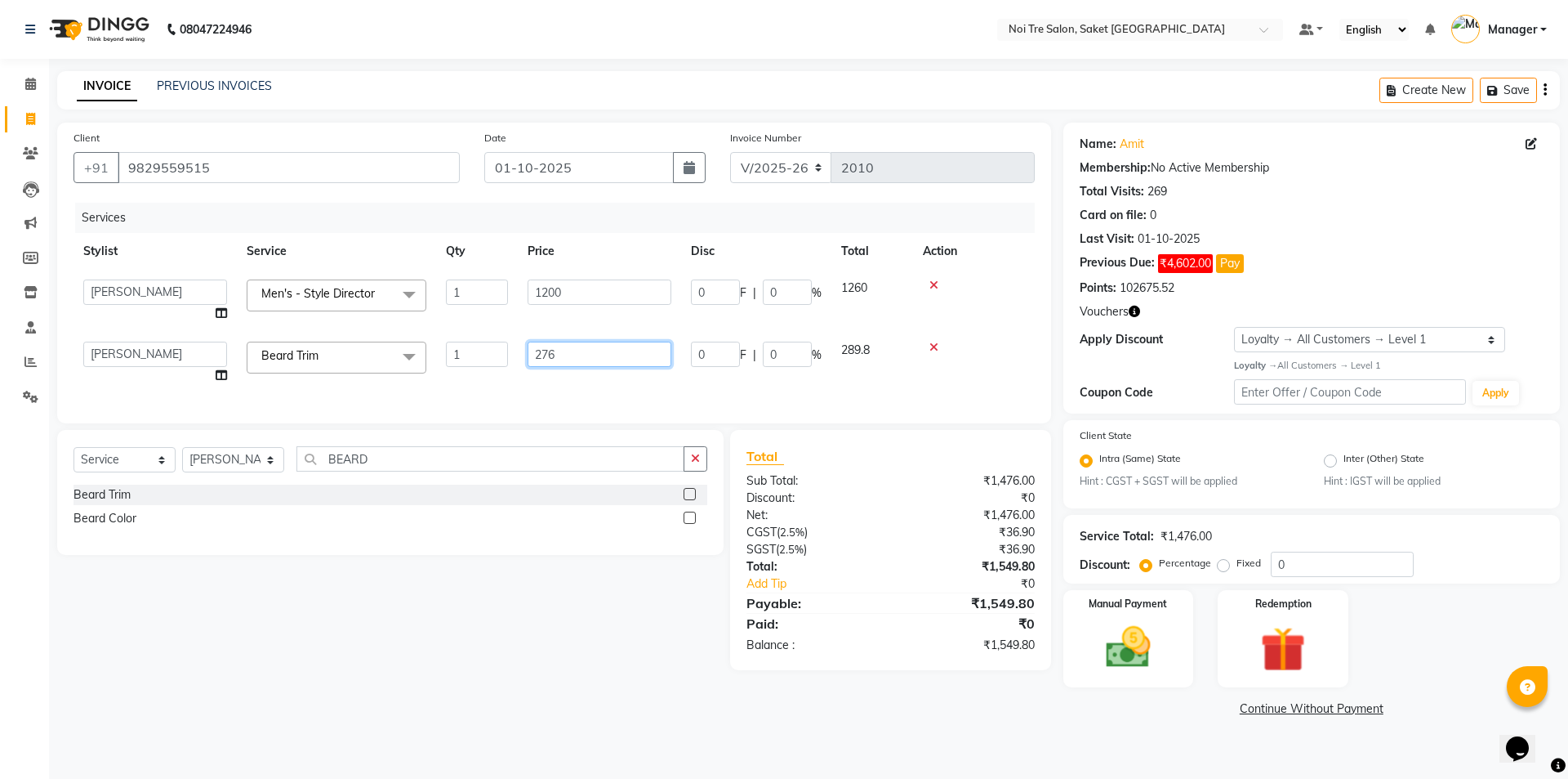
click at [608, 348] on input "276" at bounding box center [600, 354] width 144 height 26
type input "2"
type input "350"
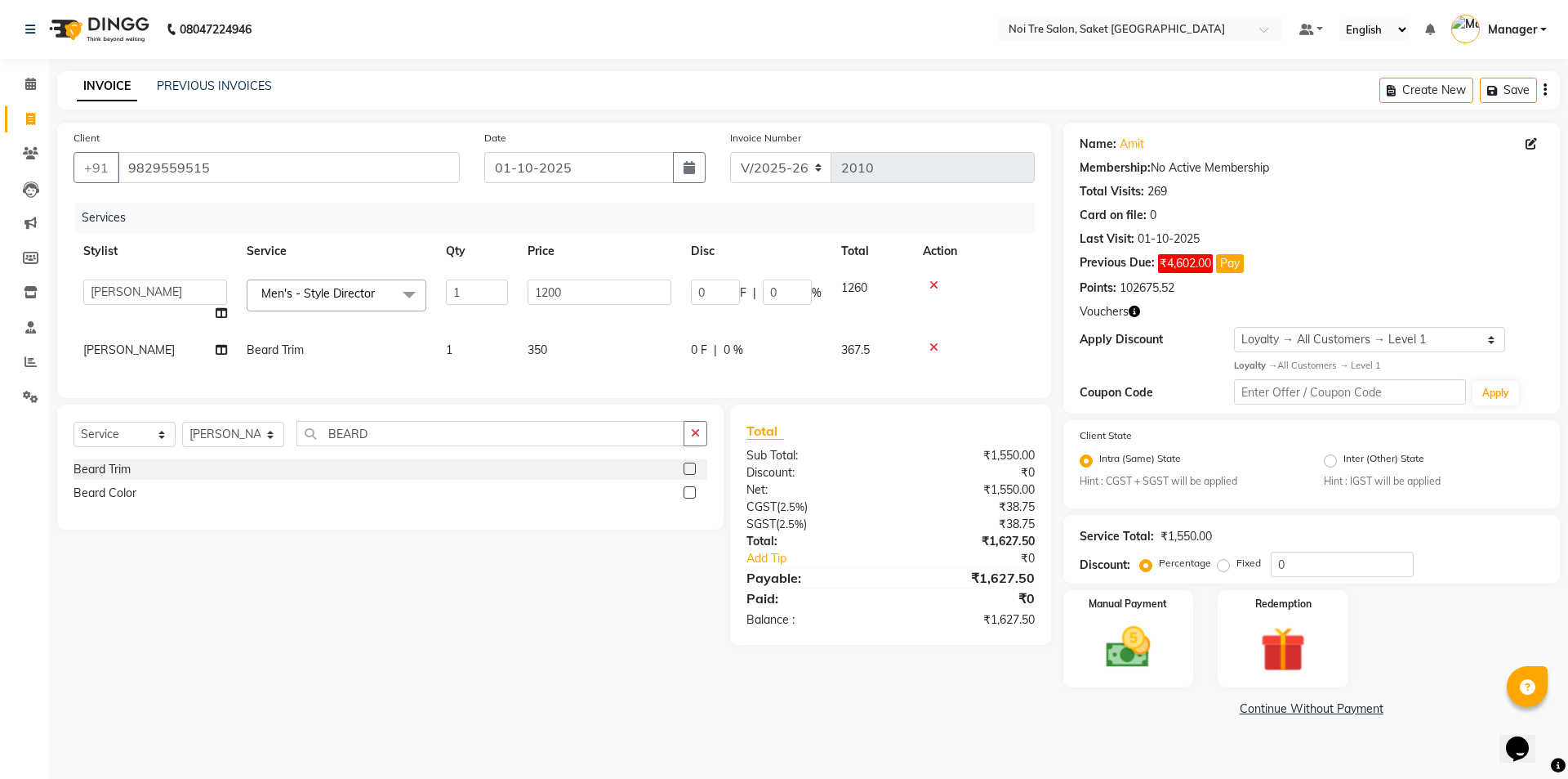
click at [608, 381] on div "Services Stylist Service Qty Price Disc Total Action AMIT [PERSON_NAME] [PERSON…" at bounding box center [554, 292] width 961 height 179
click at [604, 349] on td "350" at bounding box center [599, 350] width 163 height 36
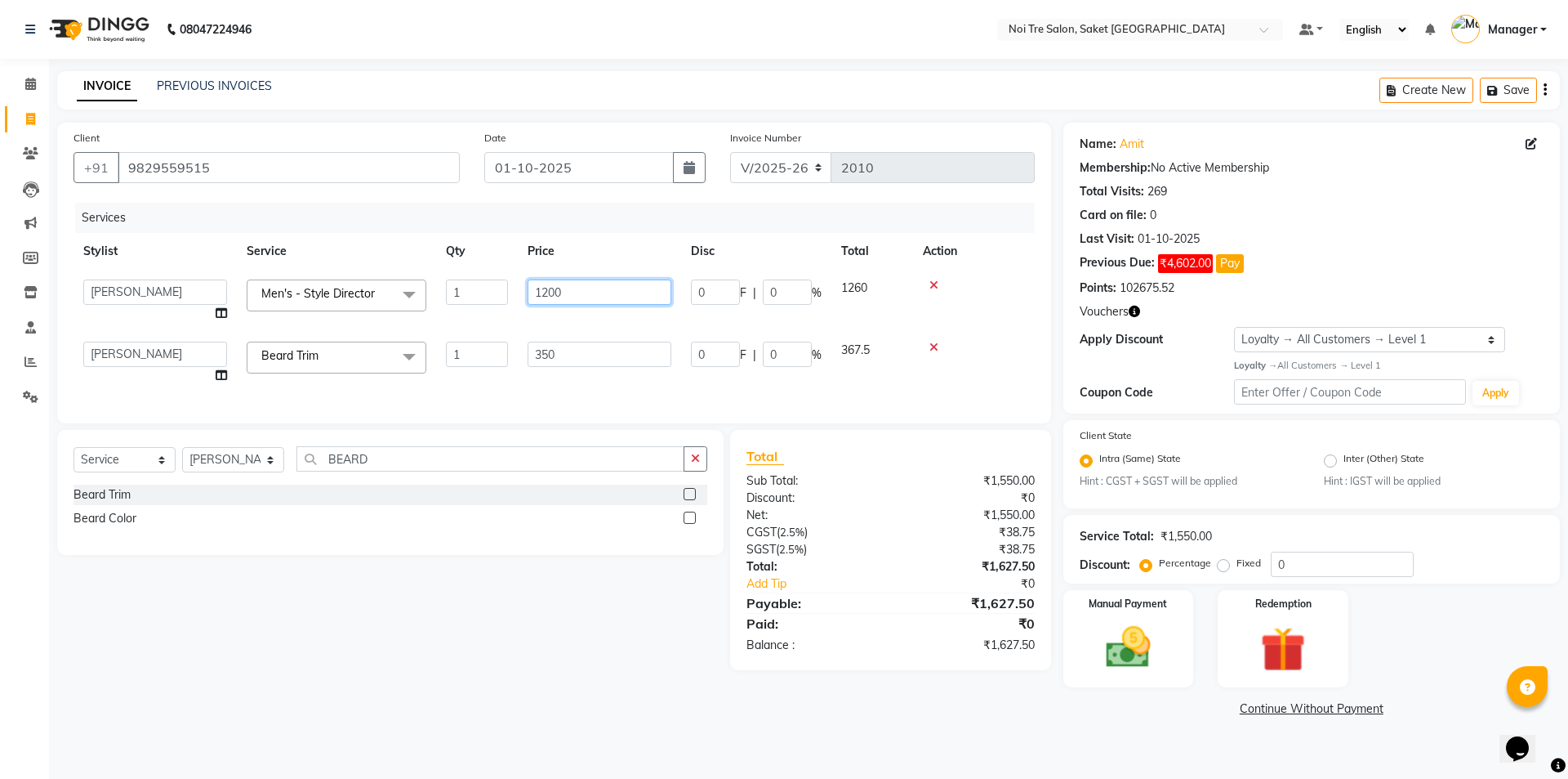
click at [618, 285] on input "1200" at bounding box center [600, 292] width 144 height 26
type input "1"
type input "1300"
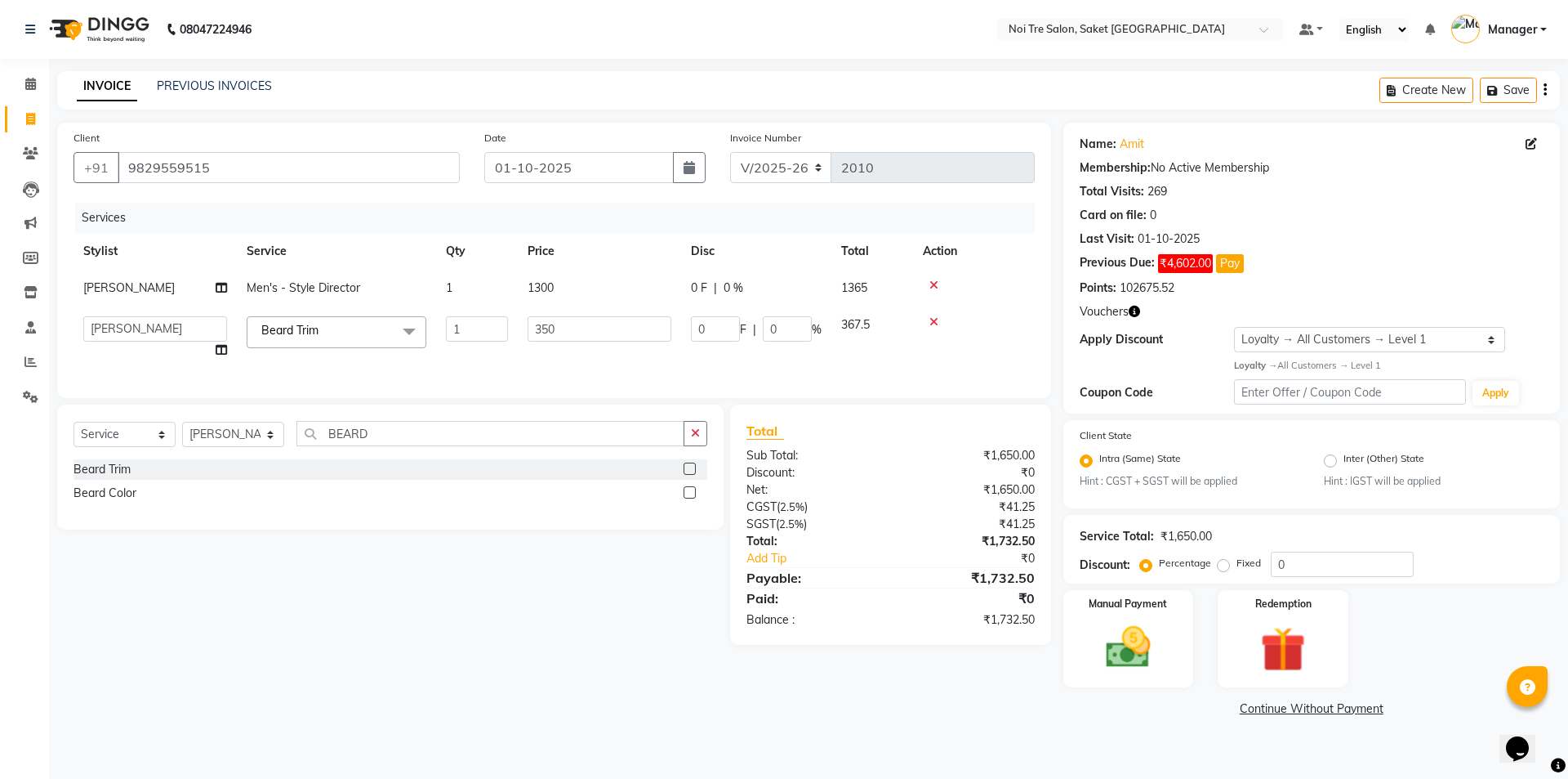
click at [601, 333] on td "350" at bounding box center [599, 338] width 163 height 62
click at [584, 327] on input "350" at bounding box center [600, 329] width 144 height 26
type input "380"
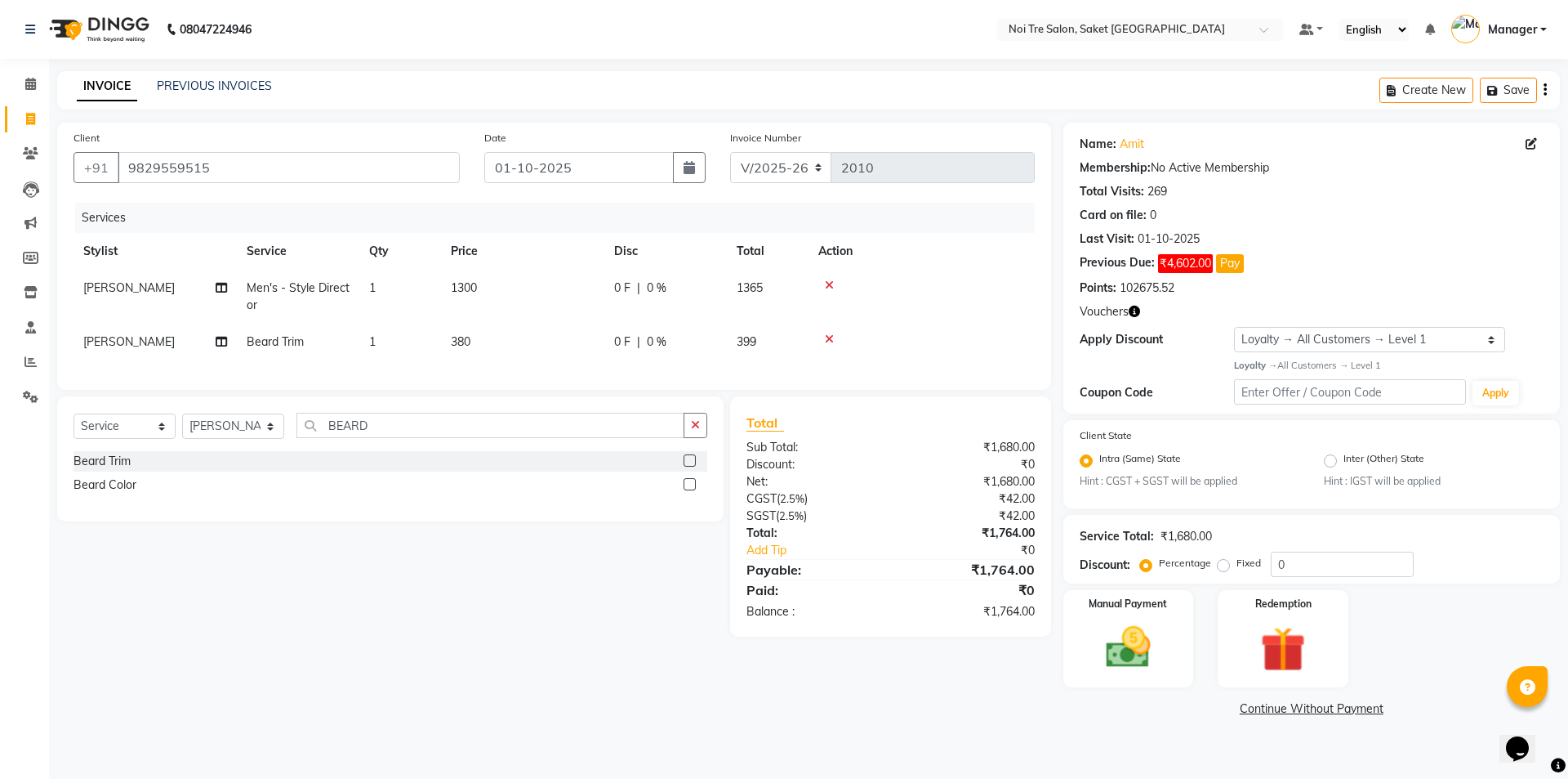
click at [532, 361] on div "Services Stylist Service Qty Price Disc Total Action AMIT Men's - Style Directo…" at bounding box center [554, 287] width 961 height 171
click at [541, 334] on td "380" at bounding box center [522, 342] width 163 height 36
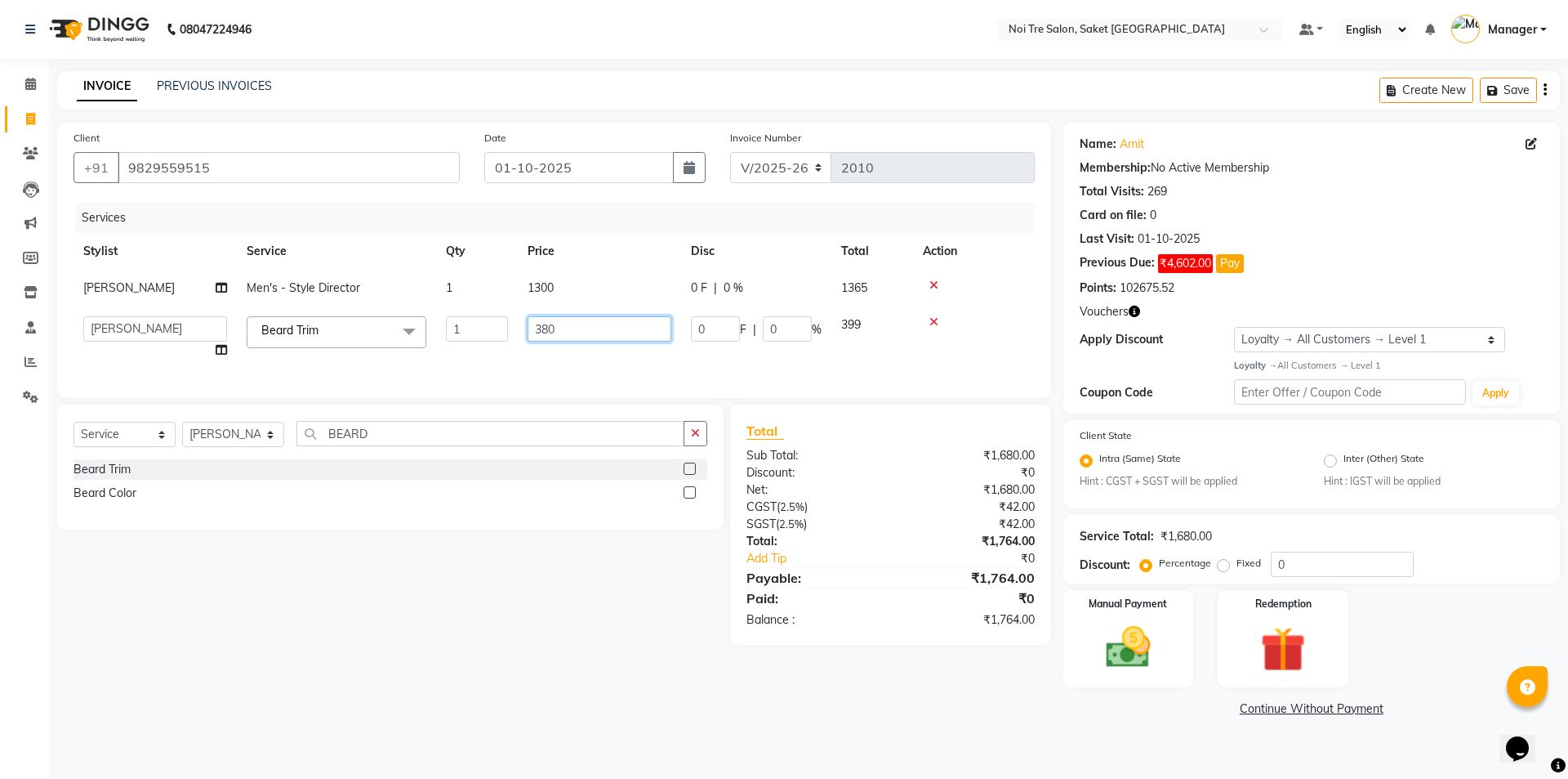
click at [579, 325] on input "380" at bounding box center [600, 329] width 144 height 26
type input "385"
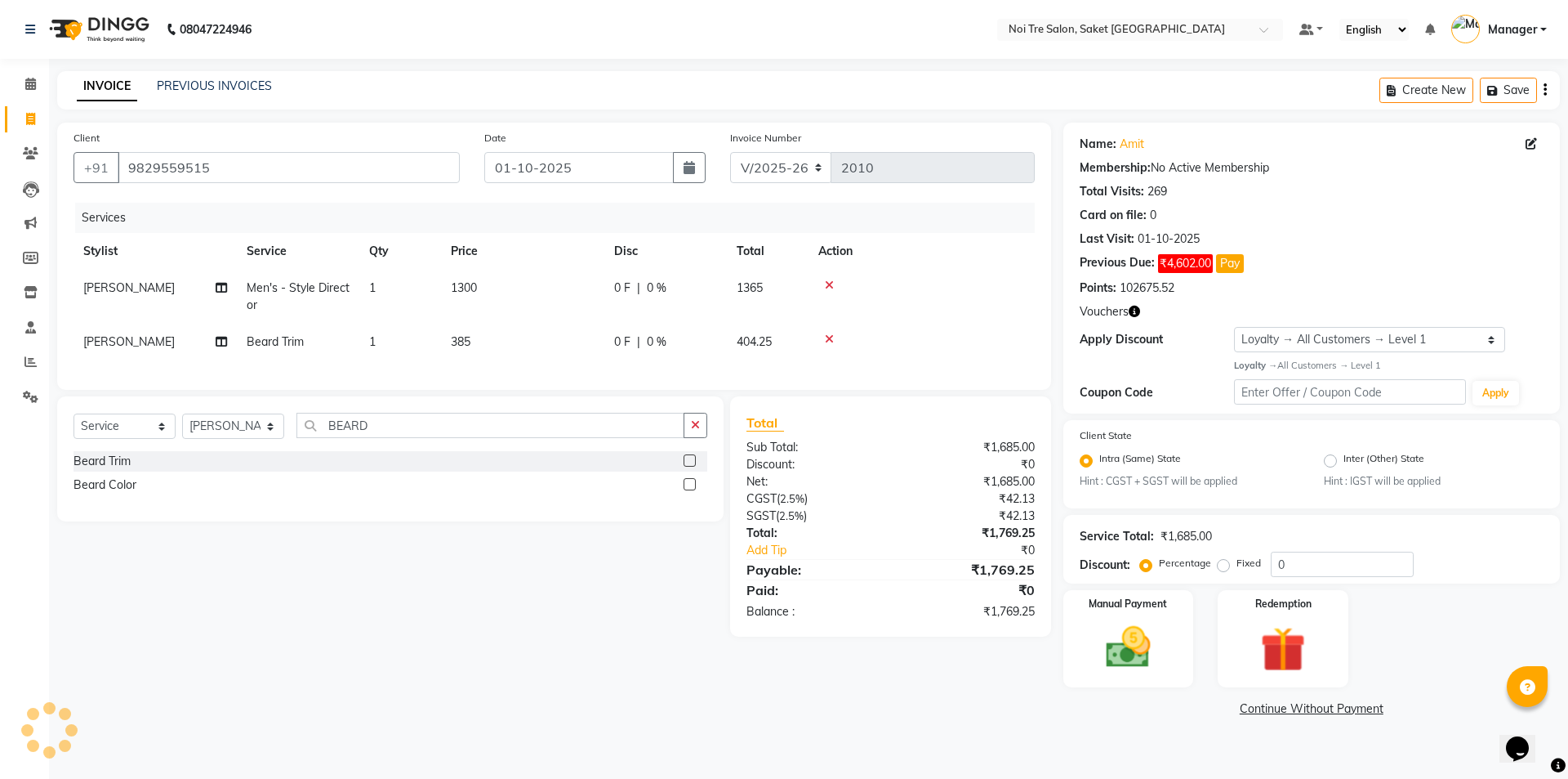
click at [586, 368] on div "Services Stylist Service Qty Price Disc Total Action AMIT Men's - Style Directo…" at bounding box center [554, 287] width 961 height 171
click at [1114, 640] on img at bounding box center [1128, 647] width 76 height 54
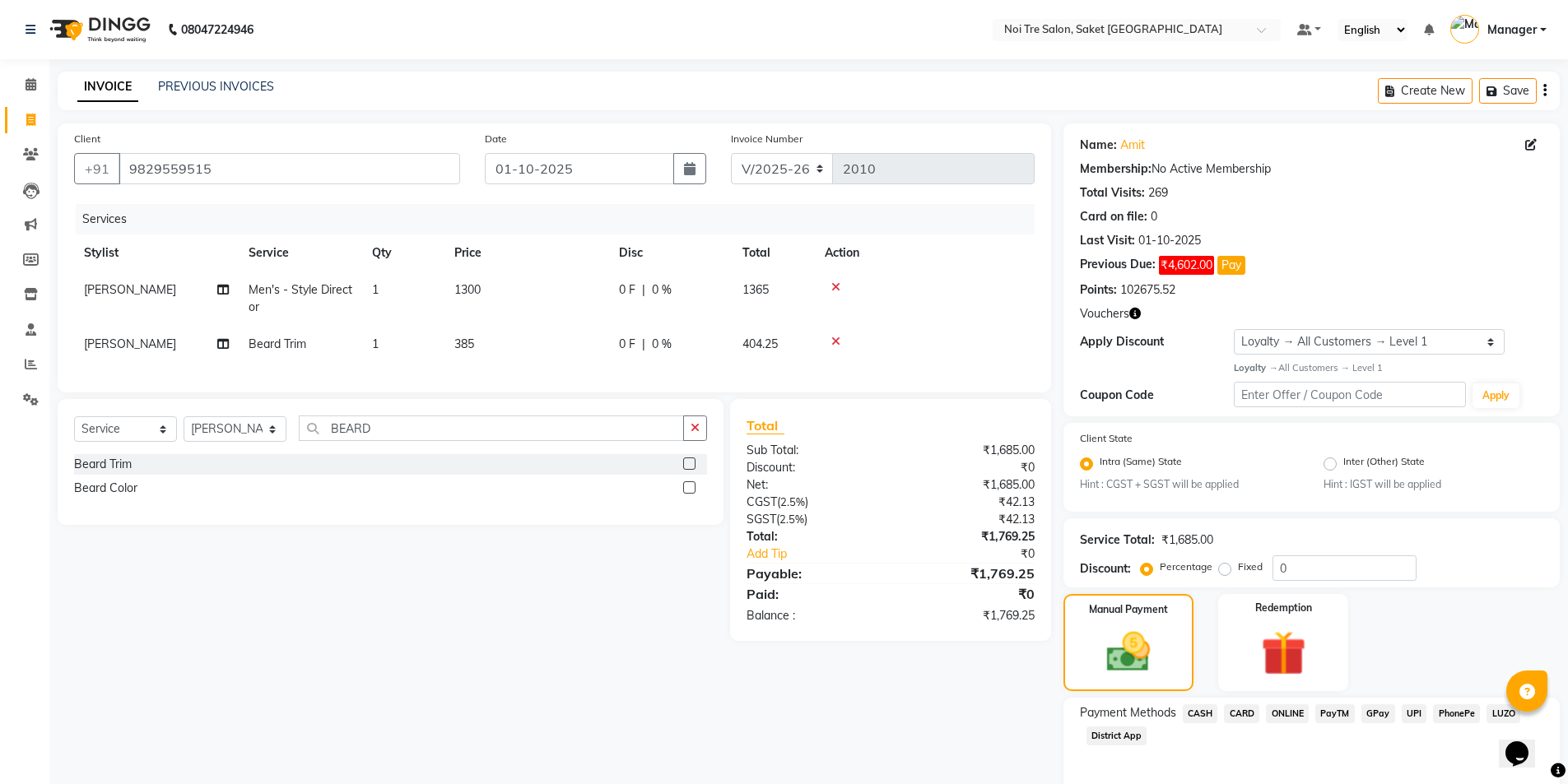
click at [1241, 707] on span "CARD" at bounding box center [1241, 713] width 36 height 19
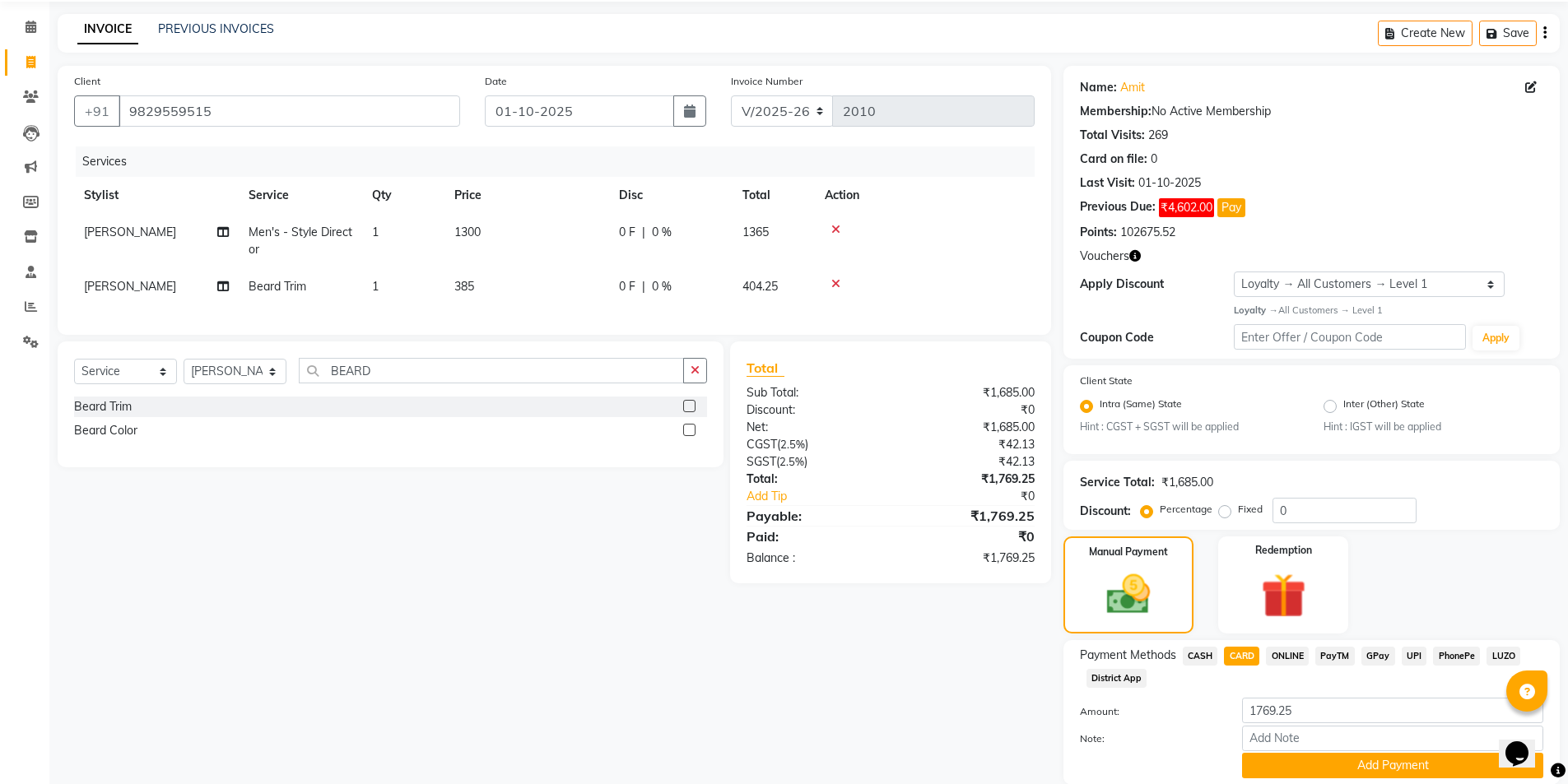
scroll to position [117, 0]
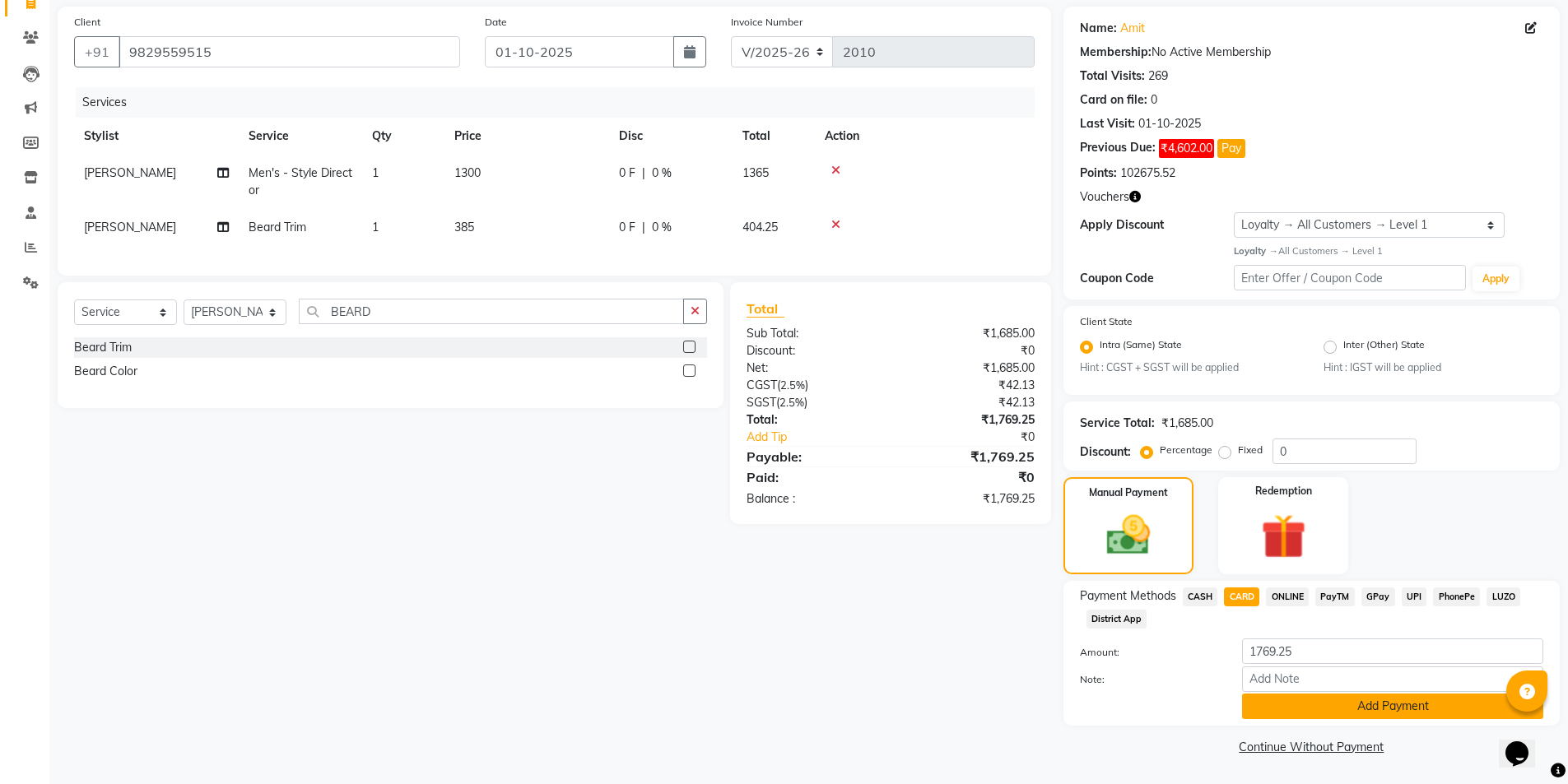
click at [1315, 711] on button "Add Payment" at bounding box center [1393, 706] width 301 height 26
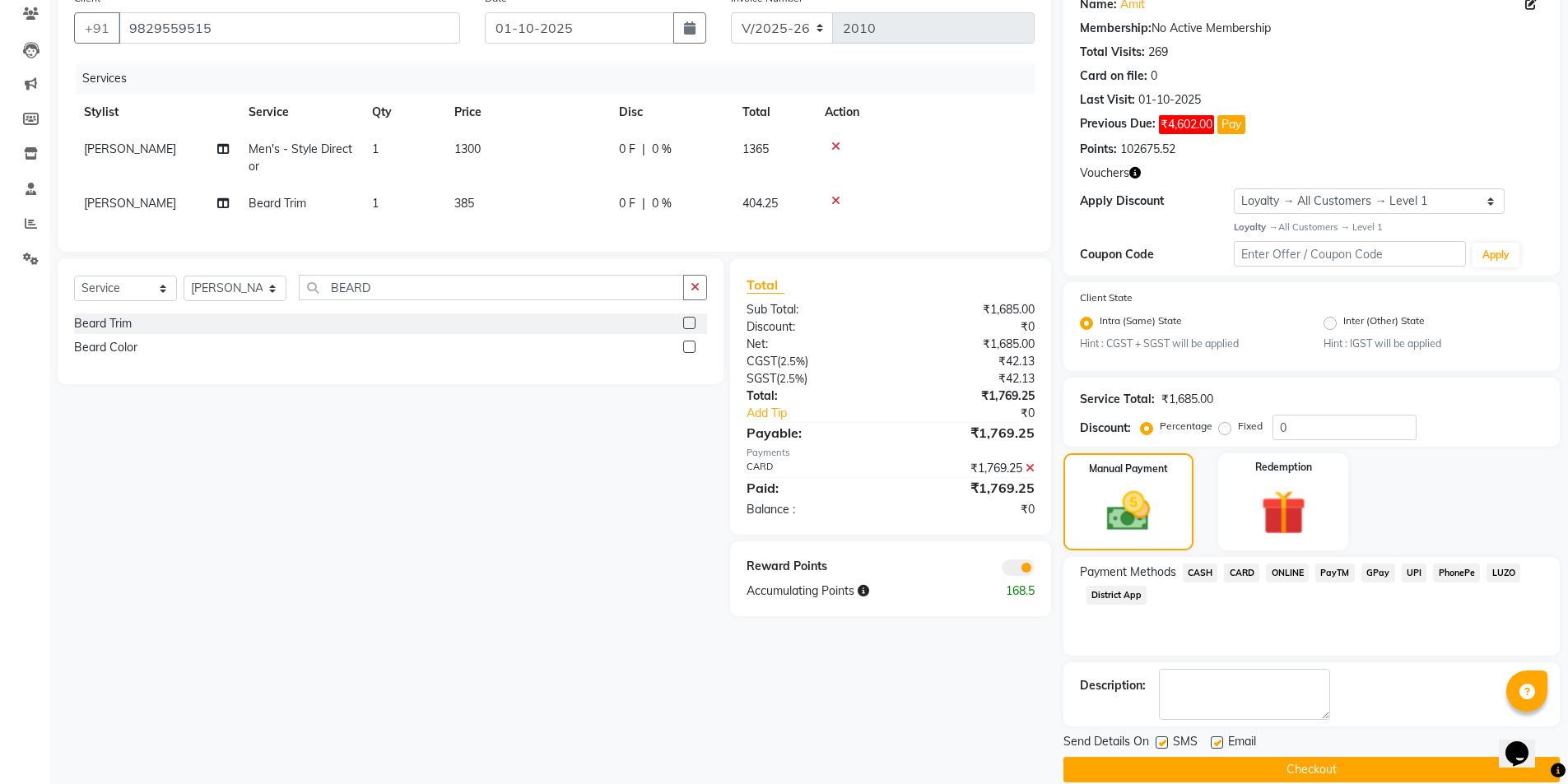
scroll to position [163, 0]
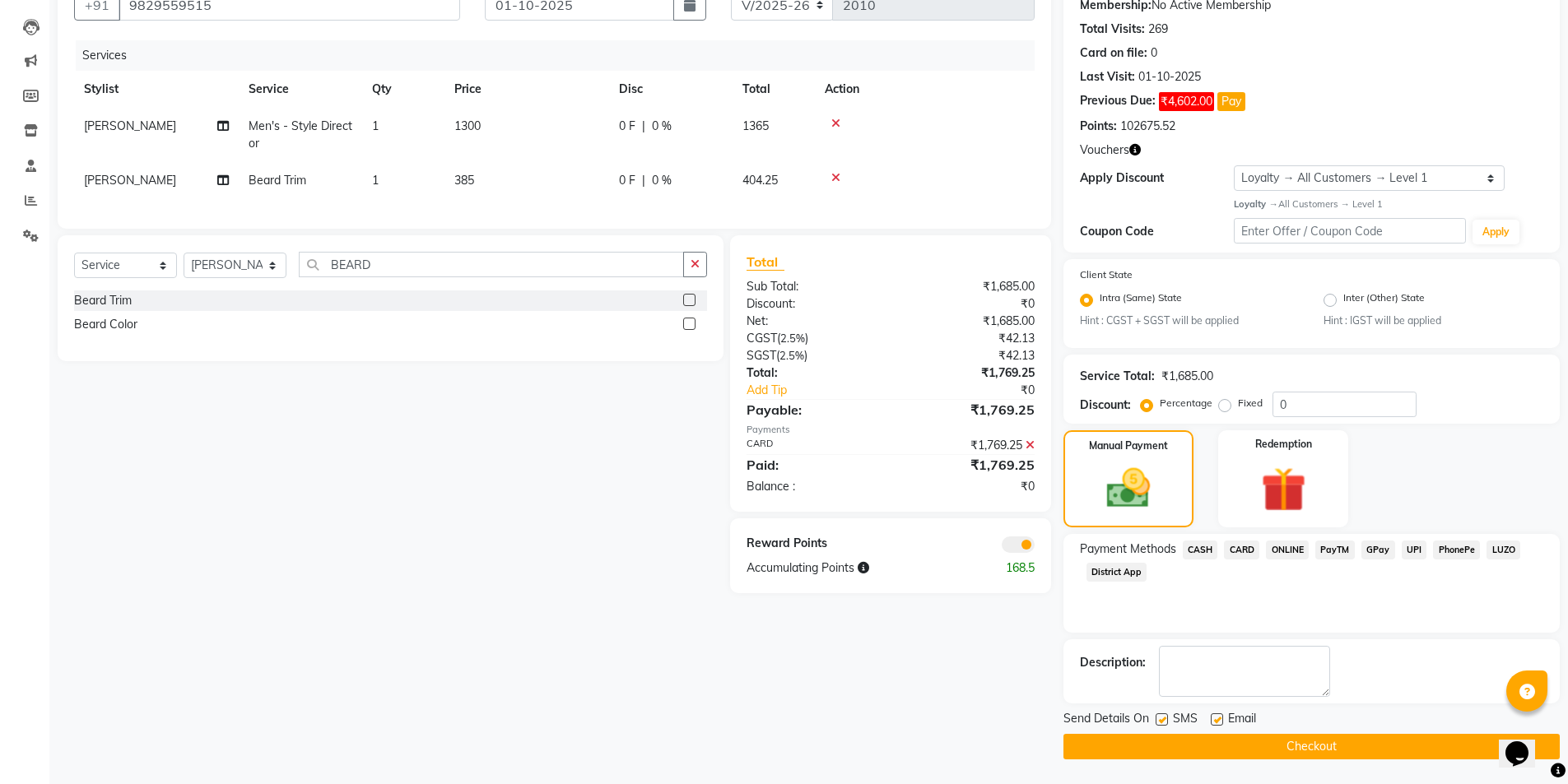
click at [1175, 742] on button "Checkout" at bounding box center [1311, 746] width 496 height 26
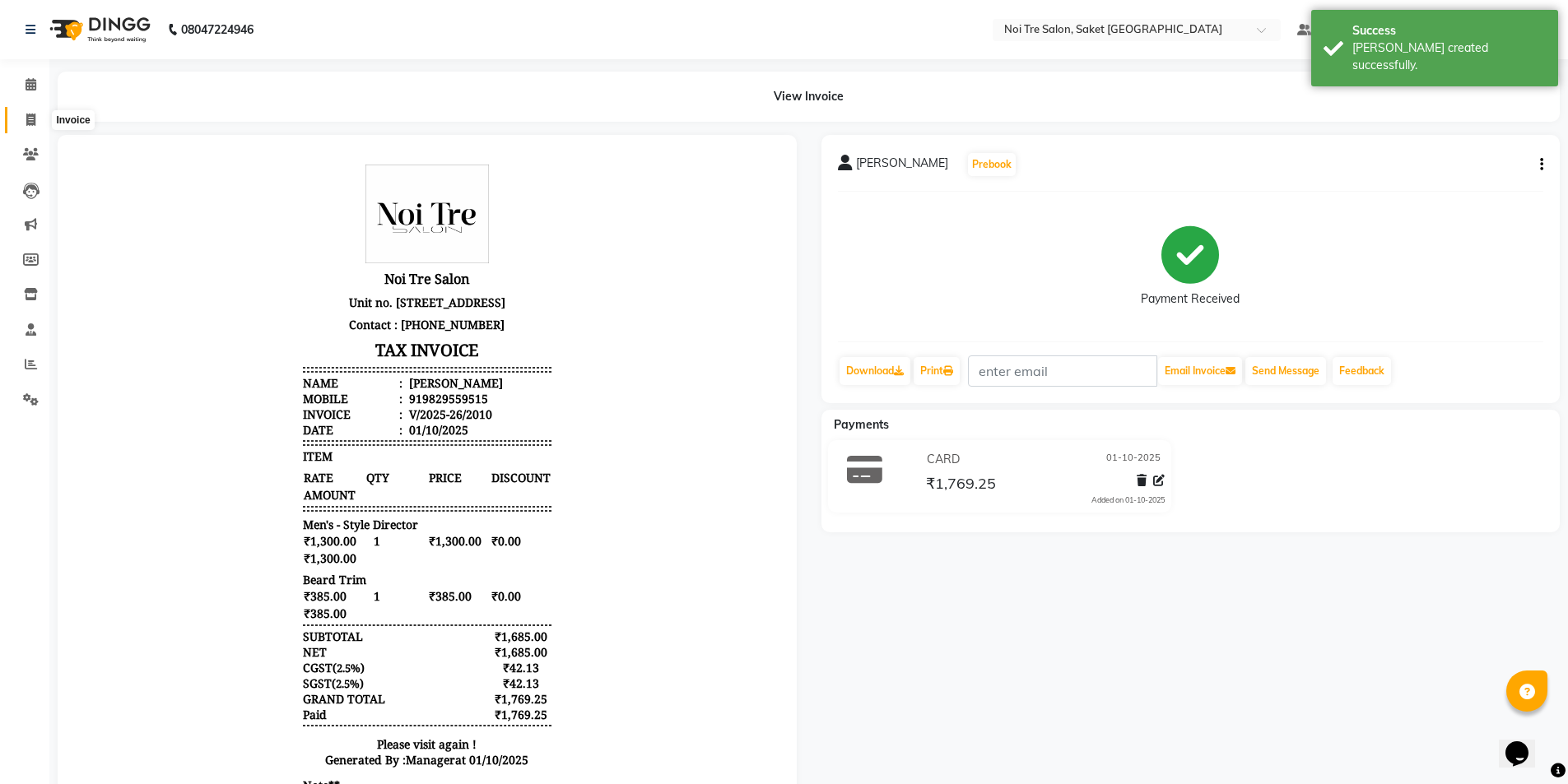
click at [35, 114] on icon at bounding box center [31, 119] width 9 height 12
select select "service"
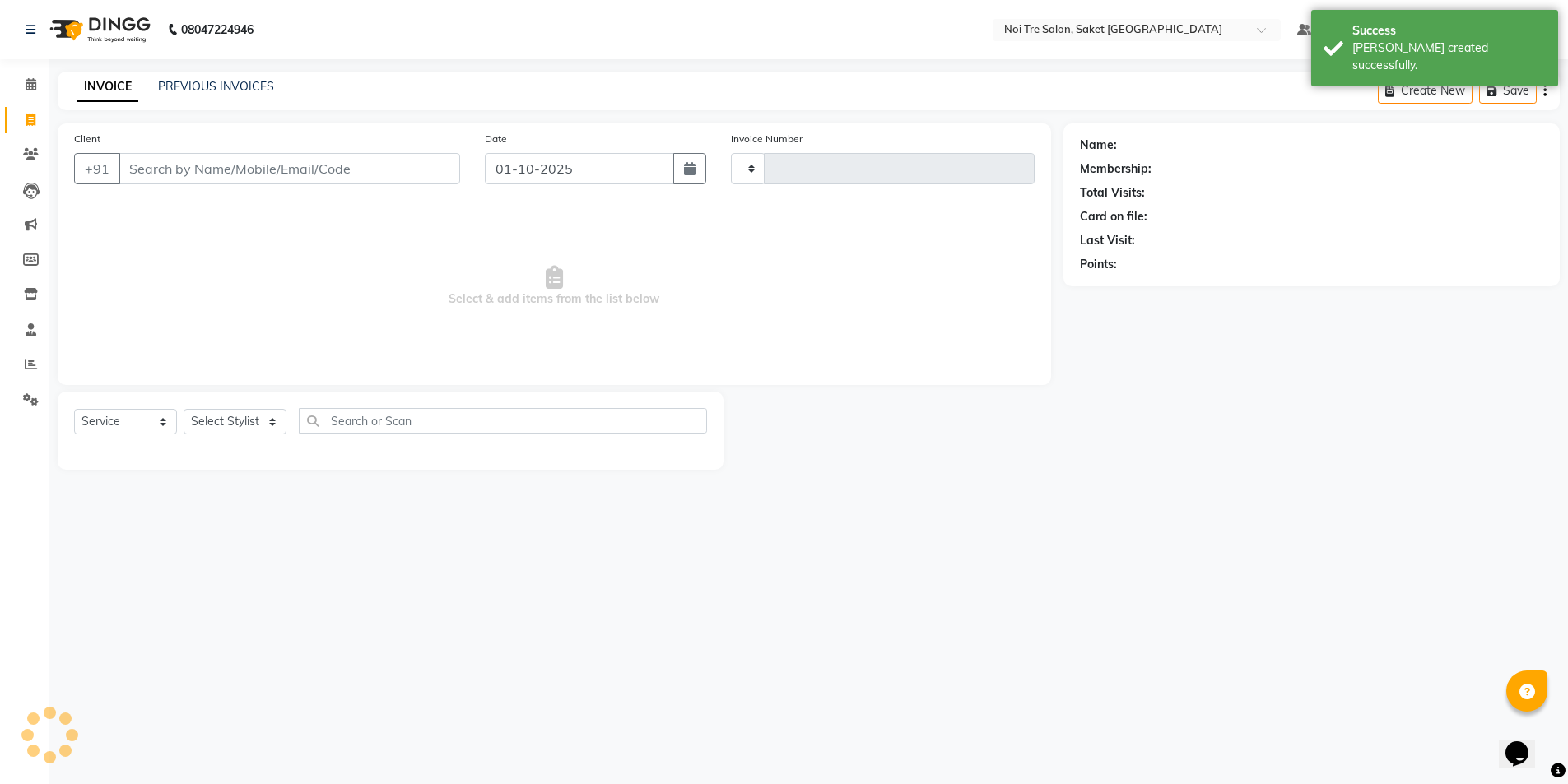
type input "2011"
select select "4899"
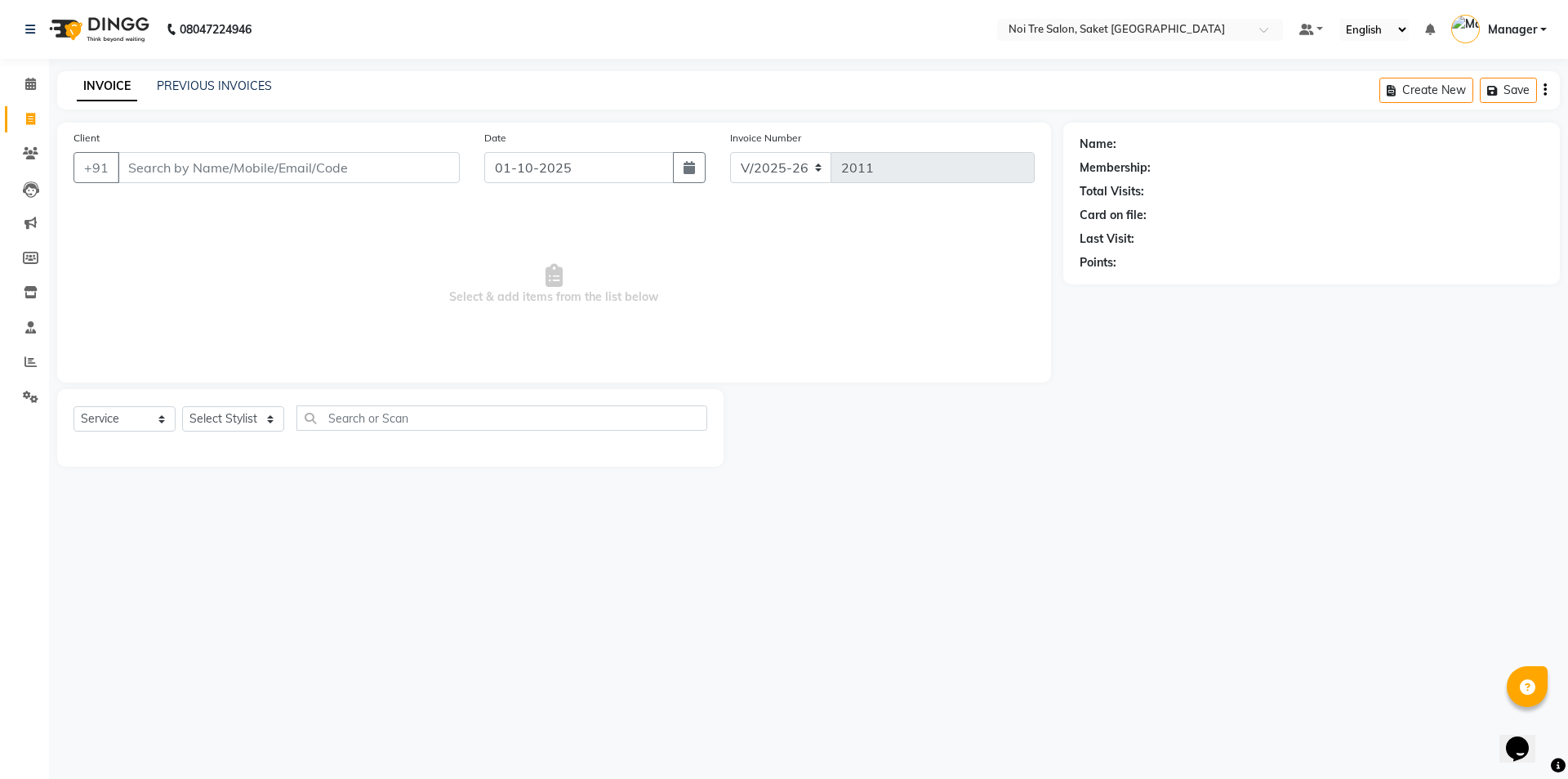
click at [190, 76] on div "INVOICE PREVIOUS INVOICES Create New Save" at bounding box center [809, 90] width 1502 height 38
click at [201, 86] on link "PREVIOUS INVOICES" at bounding box center [214, 86] width 115 height 15
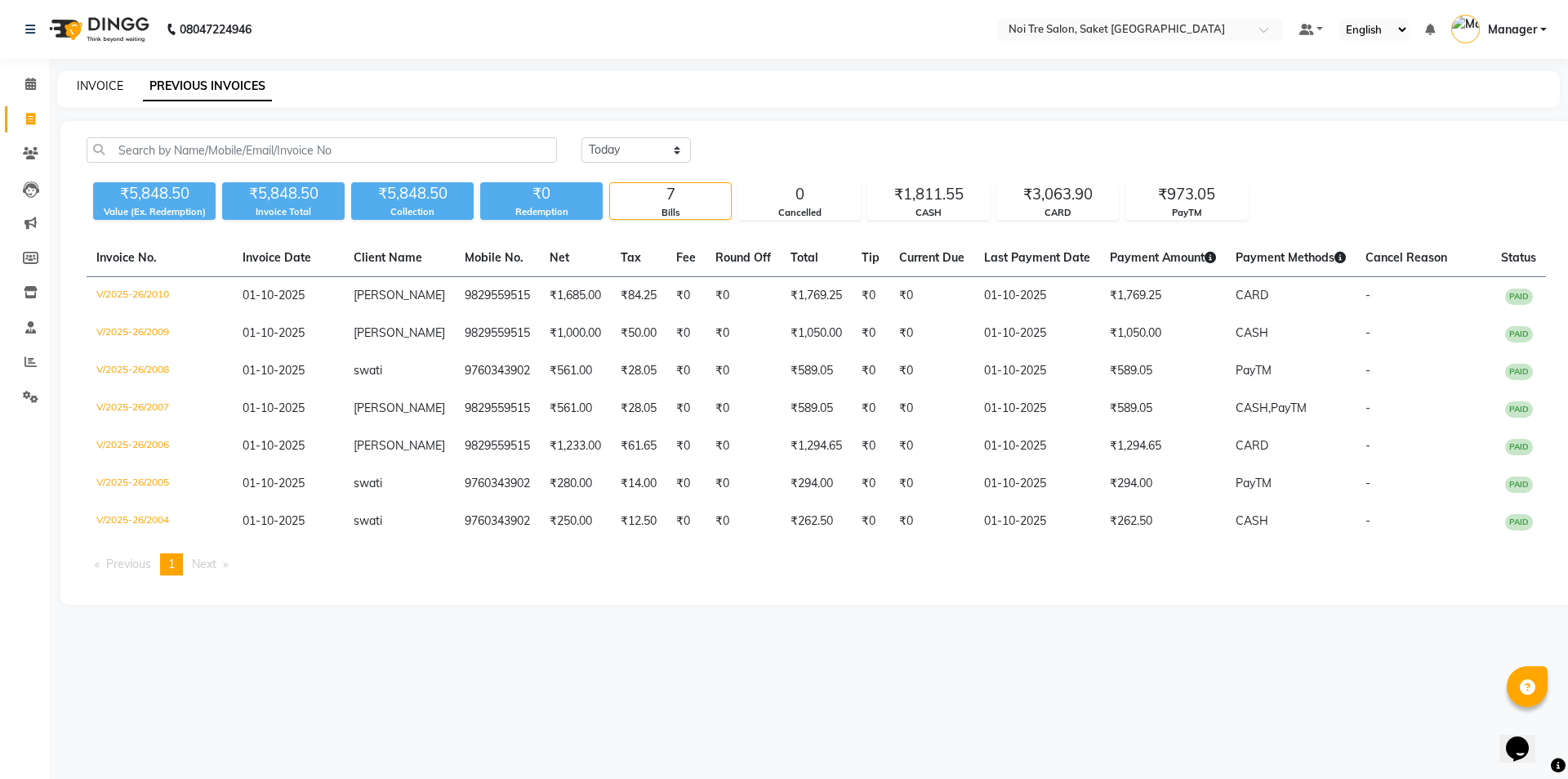
click at [89, 84] on link "INVOICE" at bounding box center [99, 86] width 46 height 15
select select "service"
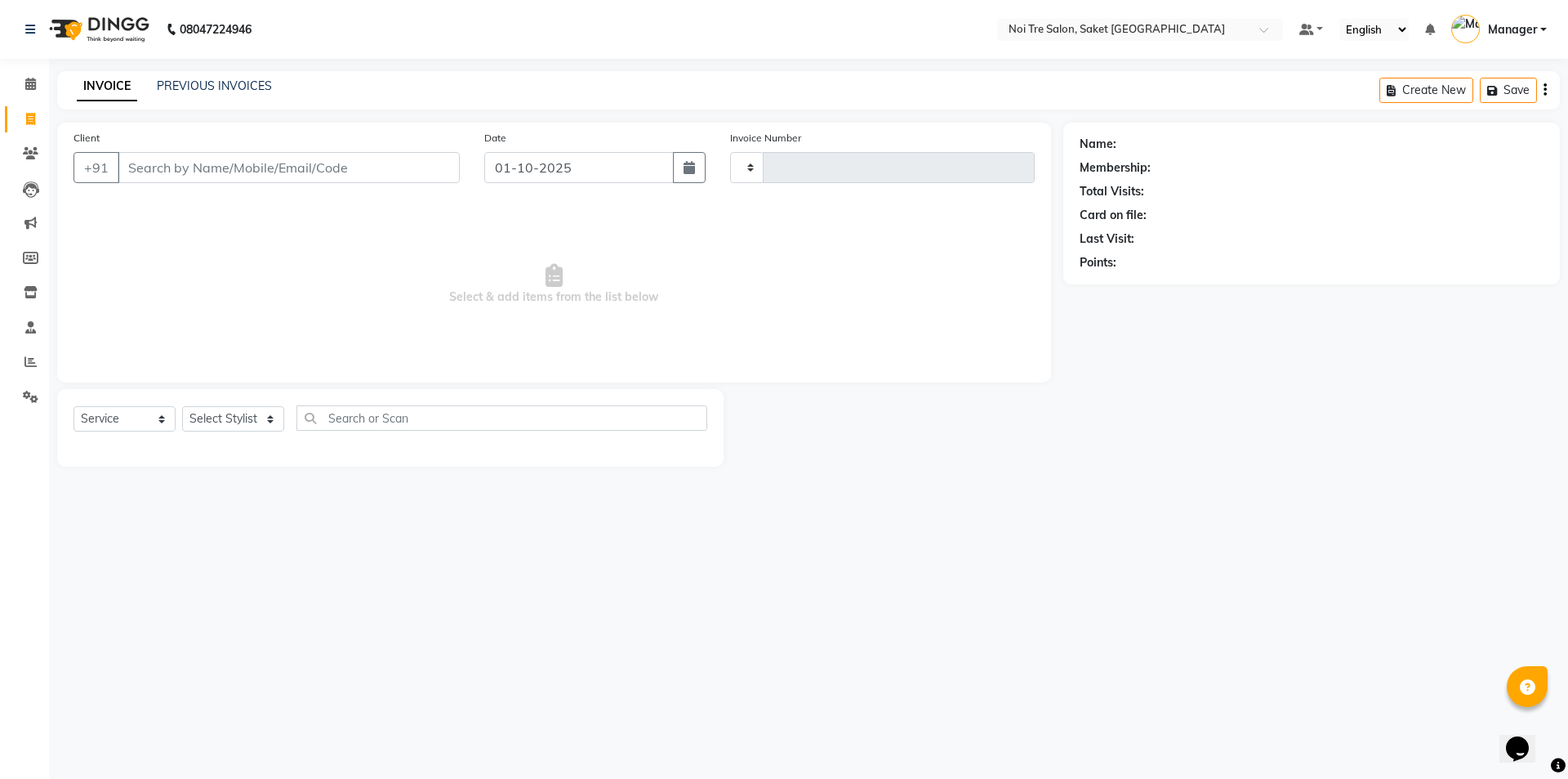
type input "2011"
select select "4899"
